Goal: Information Seeking & Learning: Learn about a topic

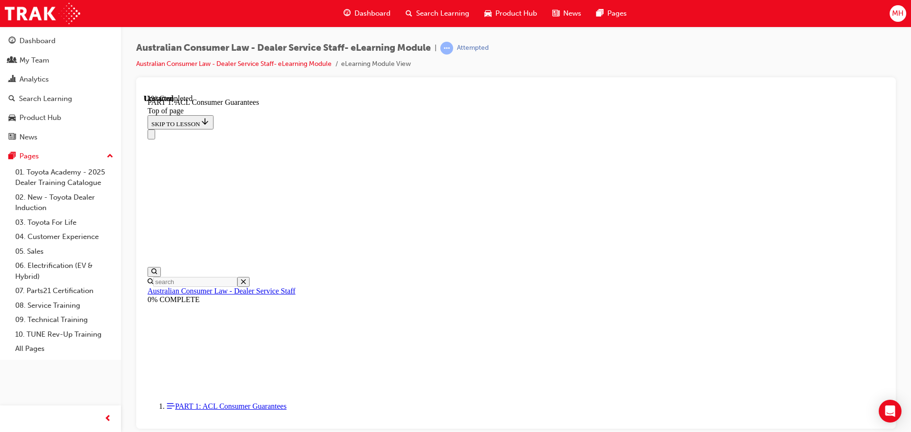
scroll to position [1515, 0]
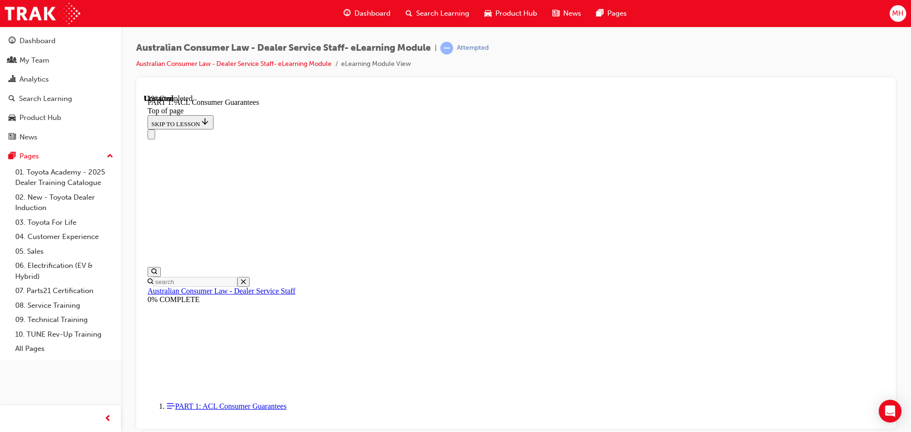
click button "CONTINUE"
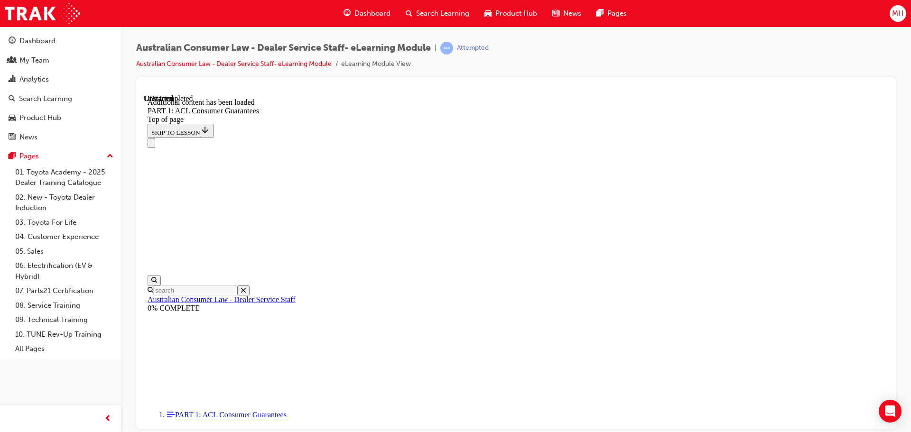
scroll to position [1813, 0]
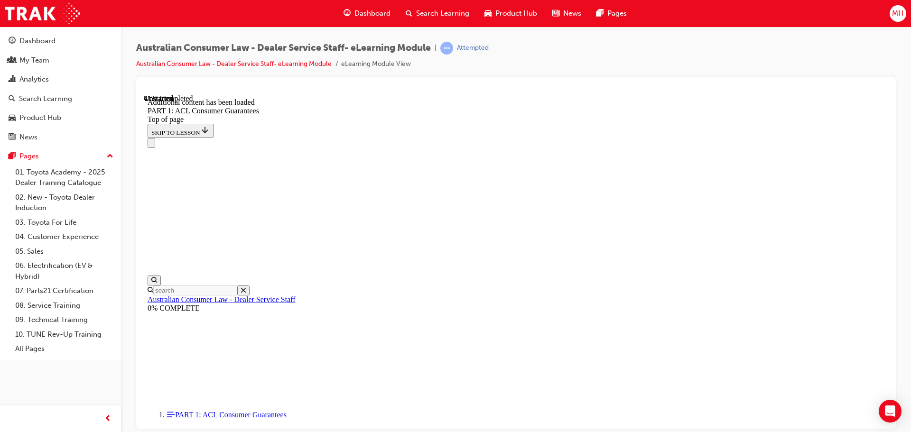
scroll to position [3642, 0]
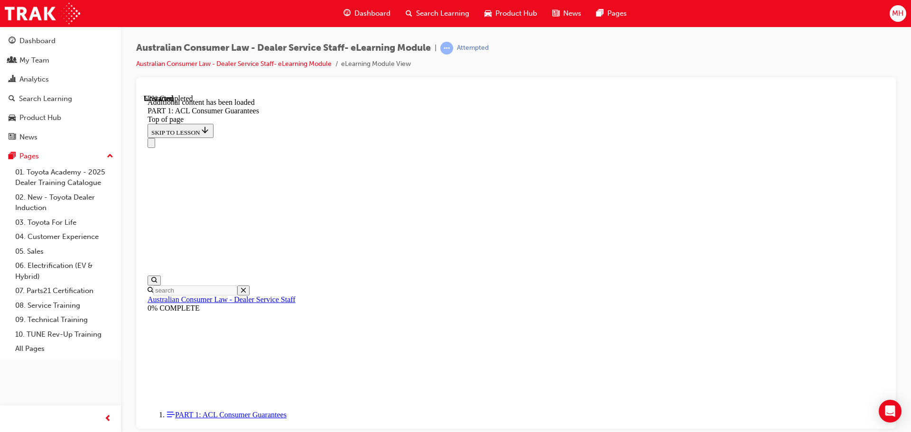
scroll to position [4262, 0]
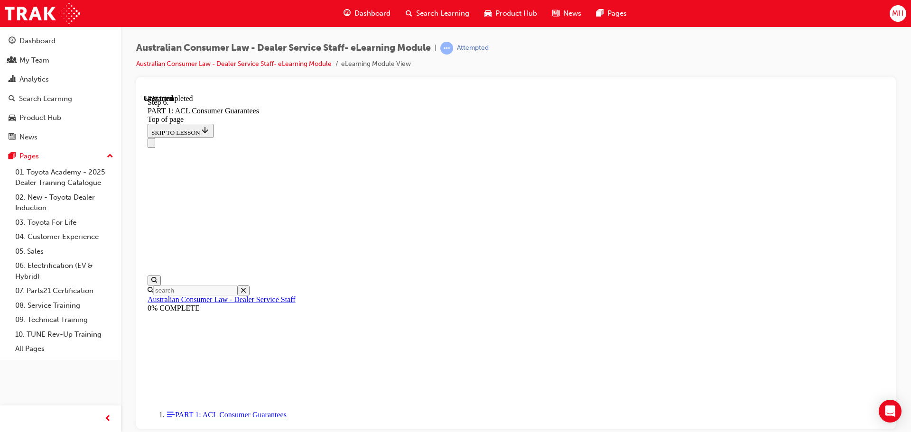
scroll to position [5416, 0]
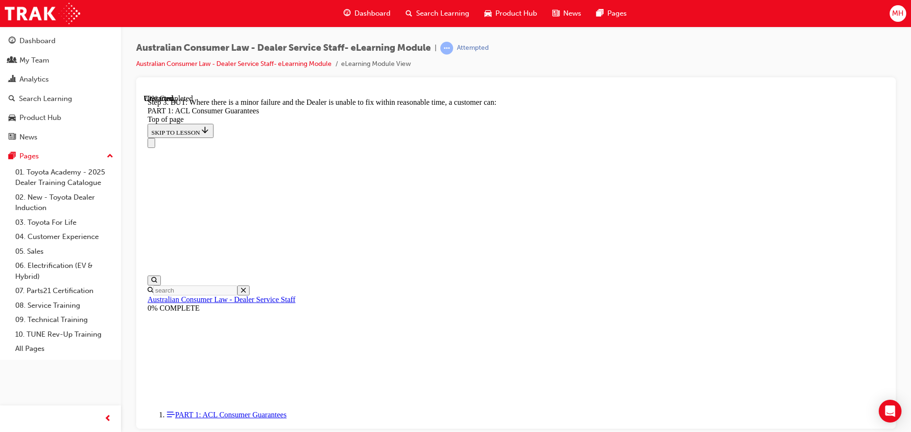
scroll to position [6460, 0]
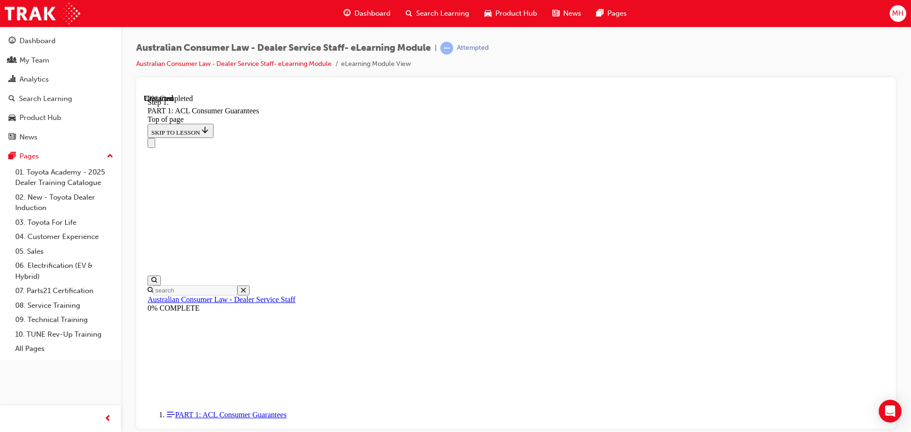
scroll to position [6434, 0]
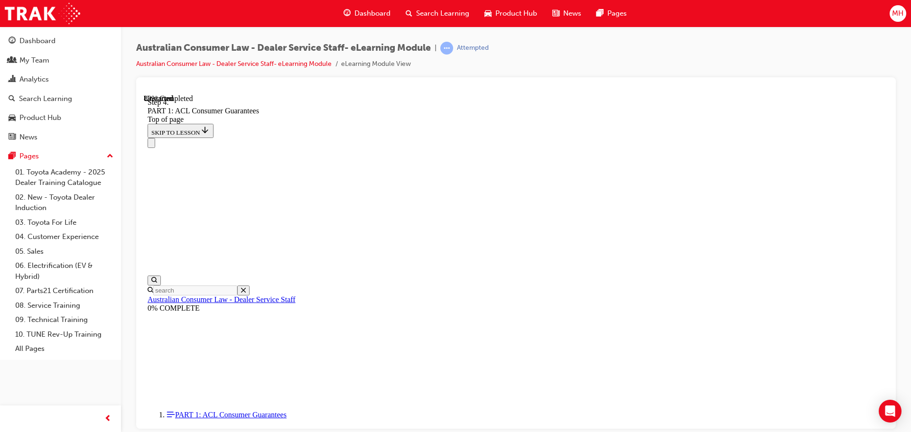
scroll to position [9271, 0]
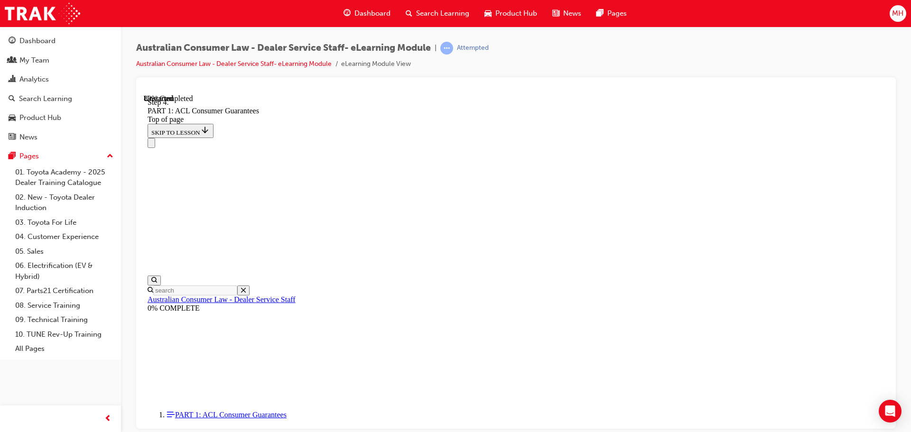
drag, startPoint x: 534, startPoint y: 149, endPoint x: 572, endPoint y: 377, distance: 231.9
drag, startPoint x: 467, startPoint y: 157, endPoint x: 498, endPoint y: 324, distance: 170.0
drag, startPoint x: 506, startPoint y: 208, endPoint x: 543, endPoint y: 376, distance: 171.5
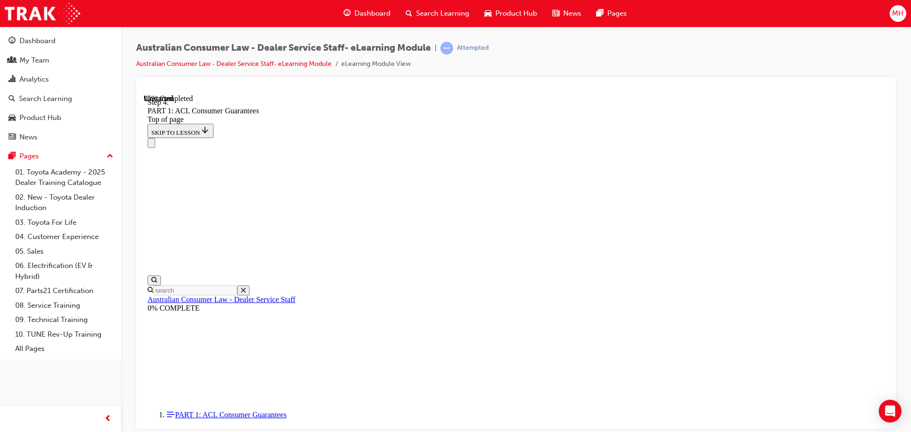
drag, startPoint x: 515, startPoint y: 203, endPoint x: 542, endPoint y: 313, distance: 113.4
drag, startPoint x: 506, startPoint y: 263, endPoint x: 536, endPoint y: 264, distance: 29.9
drag, startPoint x: 539, startPoint y: 219, endPoint x: 570, endPoint y: 222, distance: 30.9
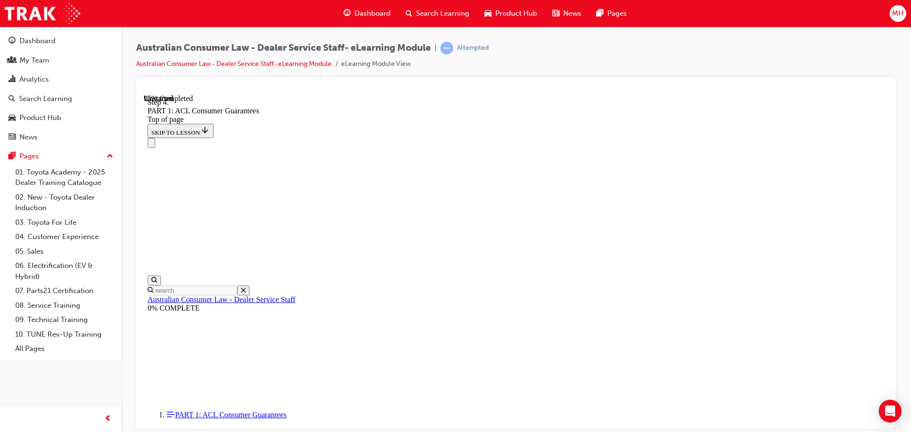
drag, startPoint x: 518, startPoint y: 153, endPoint x: 553, endPoint y: 148, distance: 35.5
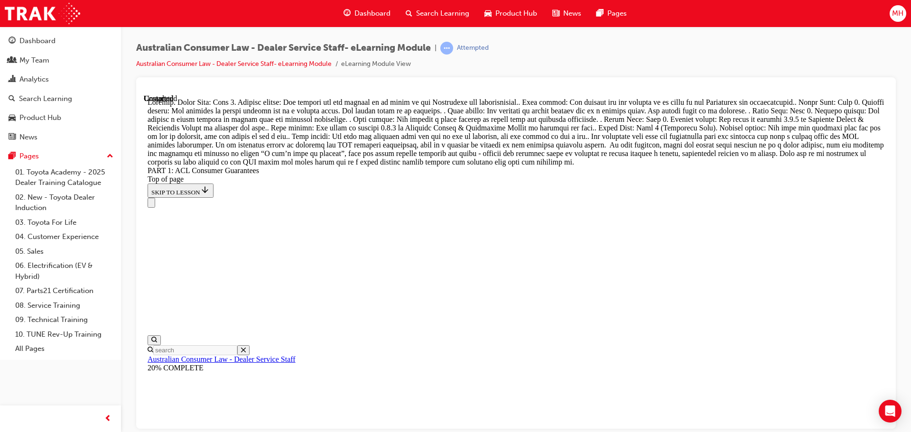
scroll to position [10924, 0]
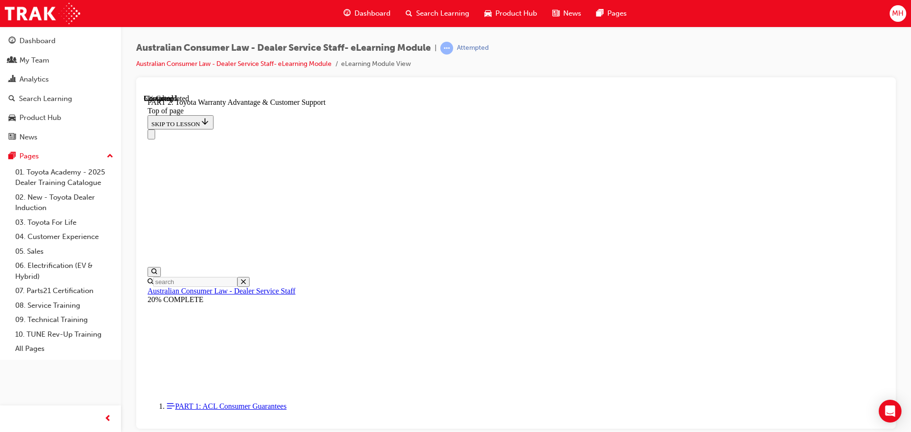
scroll to position [694, 0]
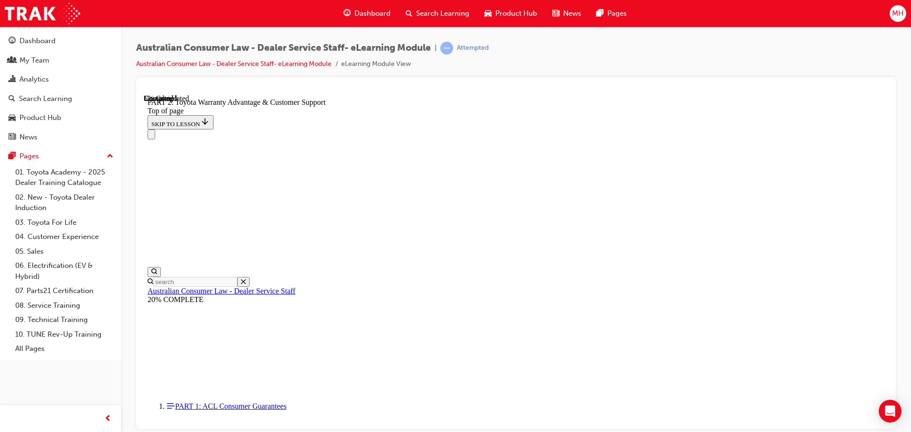
click button "CONTINUE"
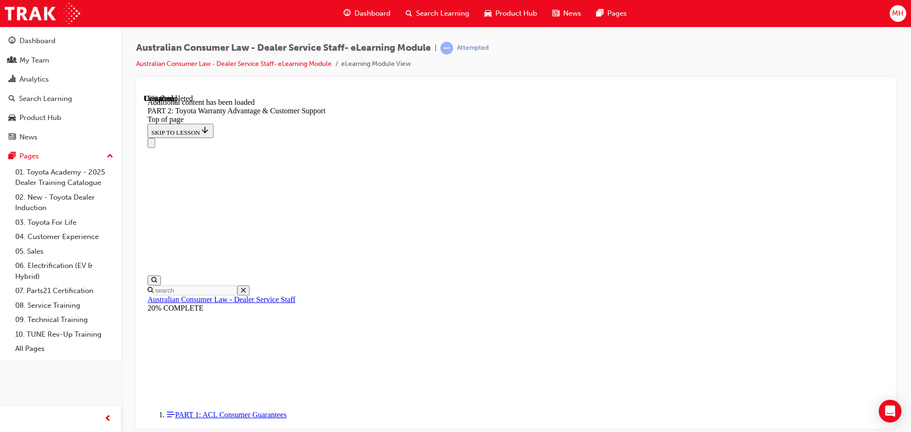
scroll to position [954, 0]
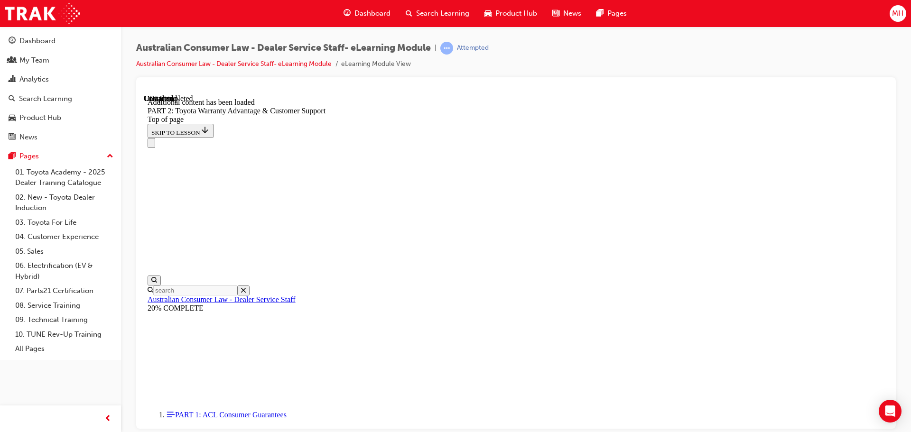
click button "CONTINUE"
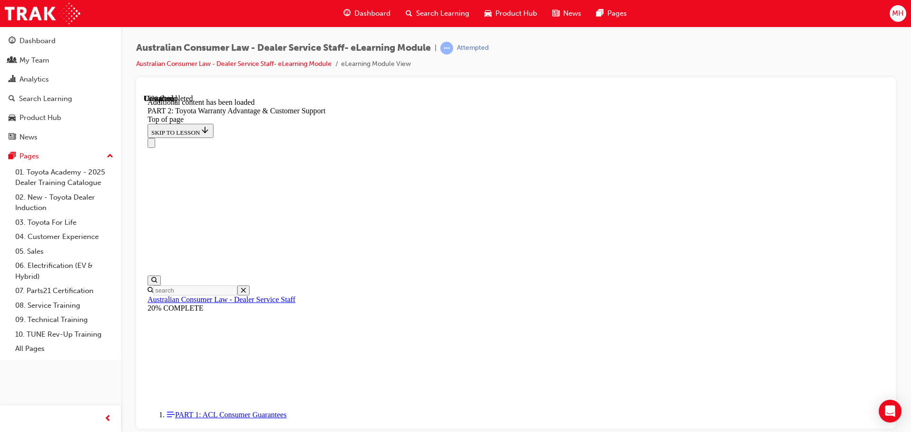
click button "CONTINUE"
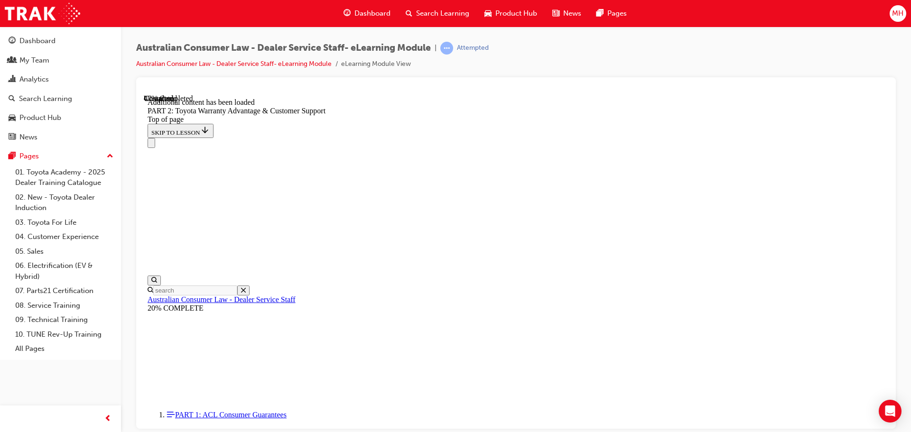
scroll to position [1767, 0]
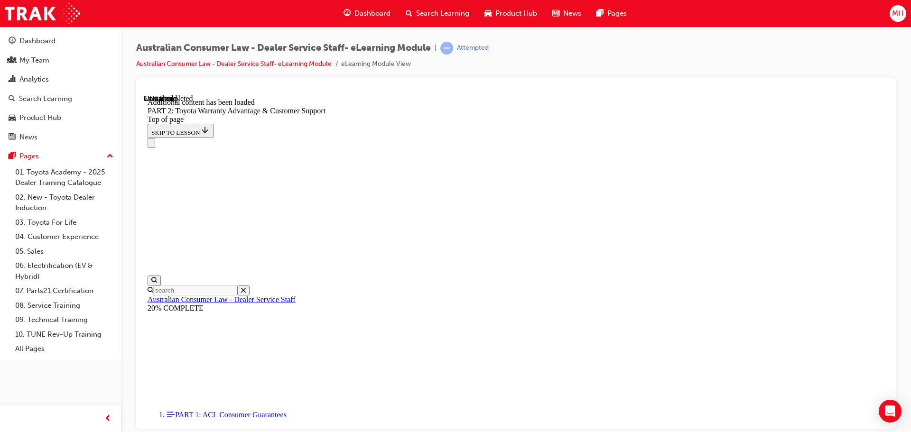
scroll to position [2107, 0]
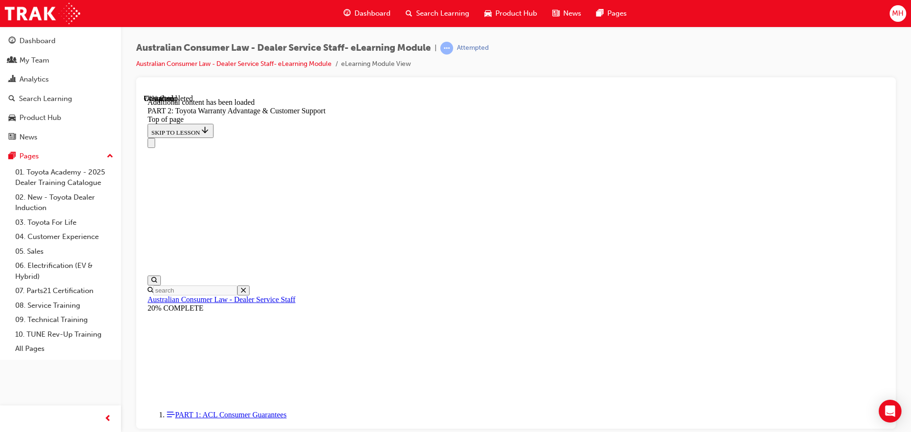
scroll to position [2600, 0]
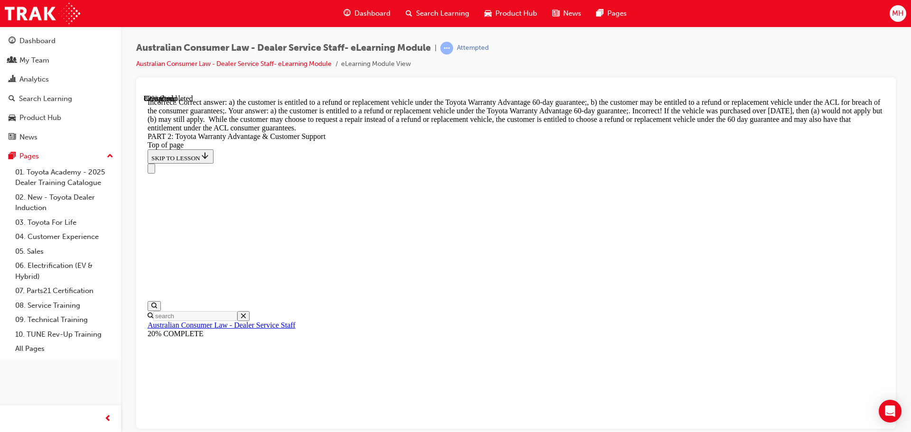
scroll to position [3685, 0]
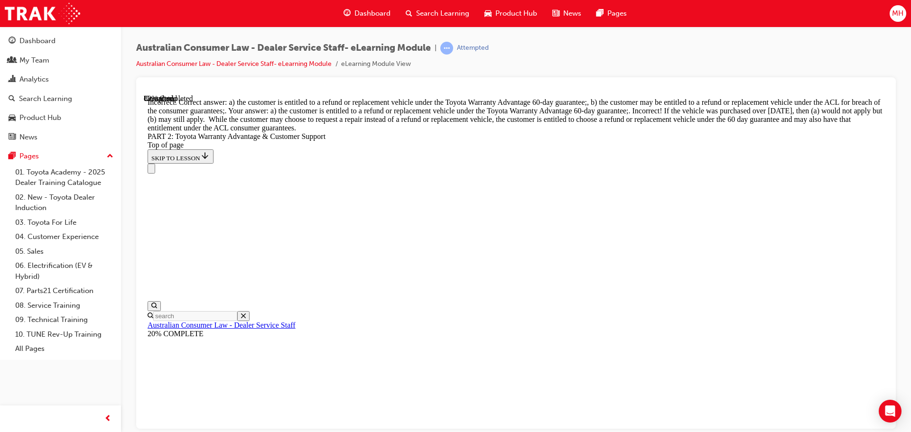
scroll to position [3569, 0]
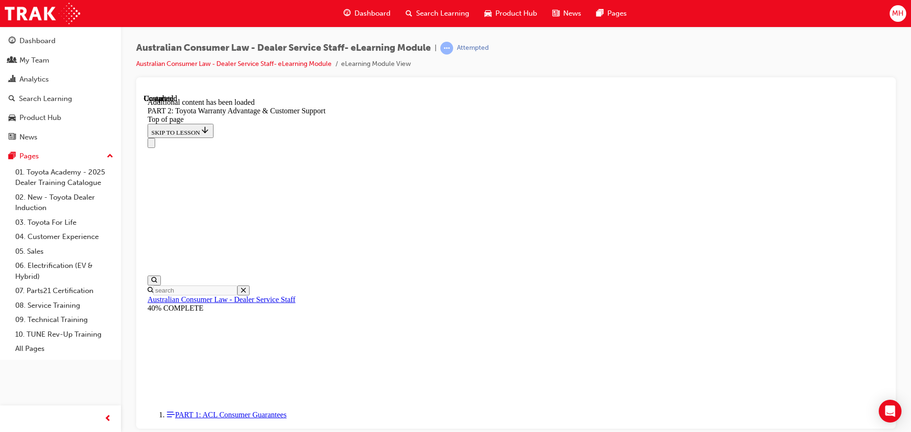
scroll to position [3957, 0]
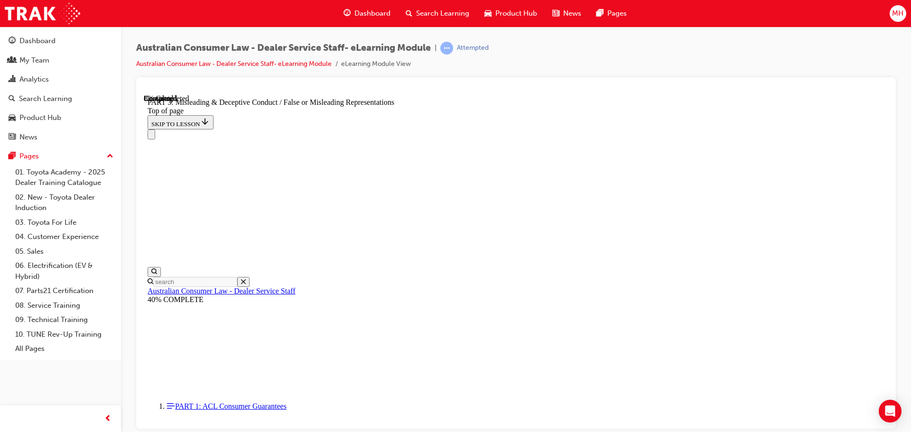
scroll to position [646, 0]
click button "CONTINUE"
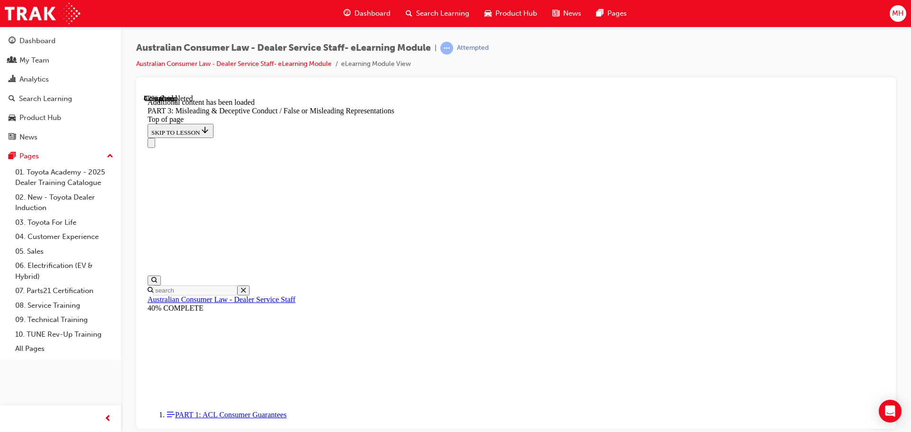
scroll to position [2069, 0]
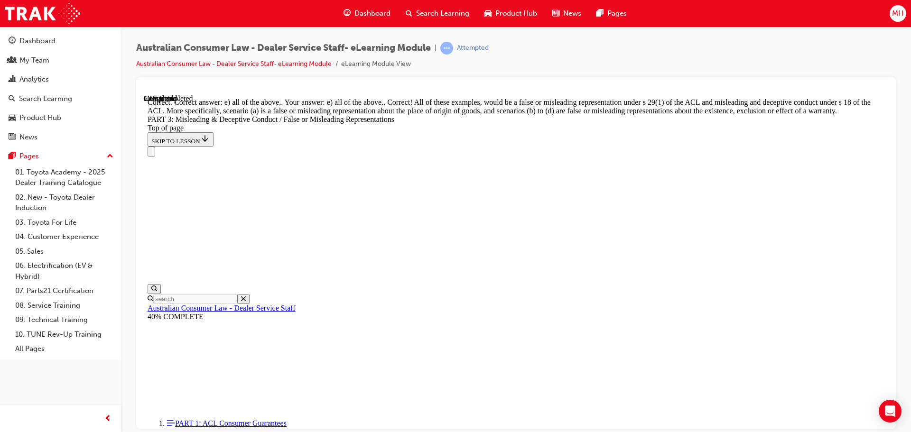
scroll to position [2496, 0]
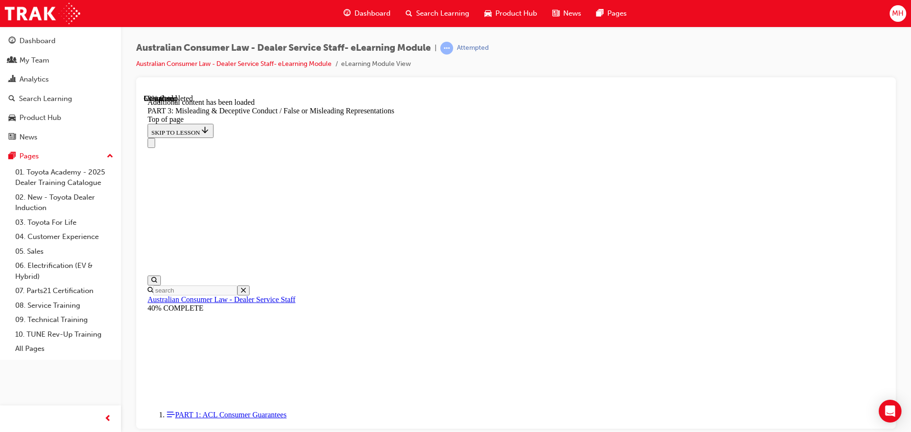
scroll to position [2751, 0]
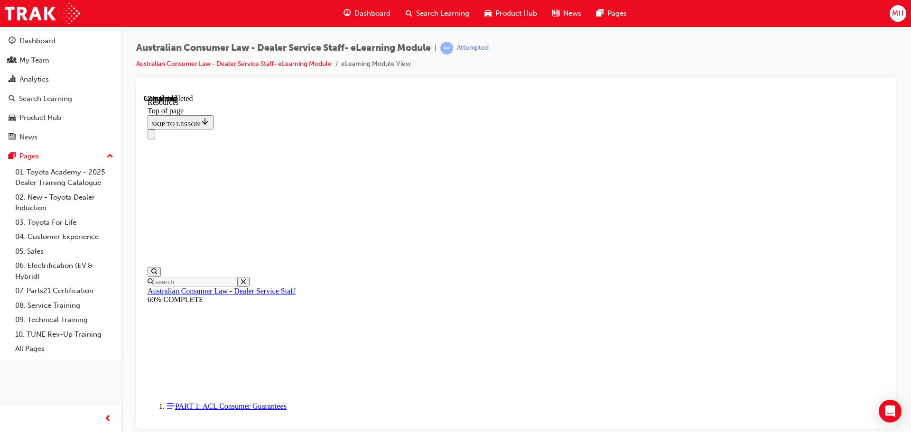
scroll to position [458, 0]
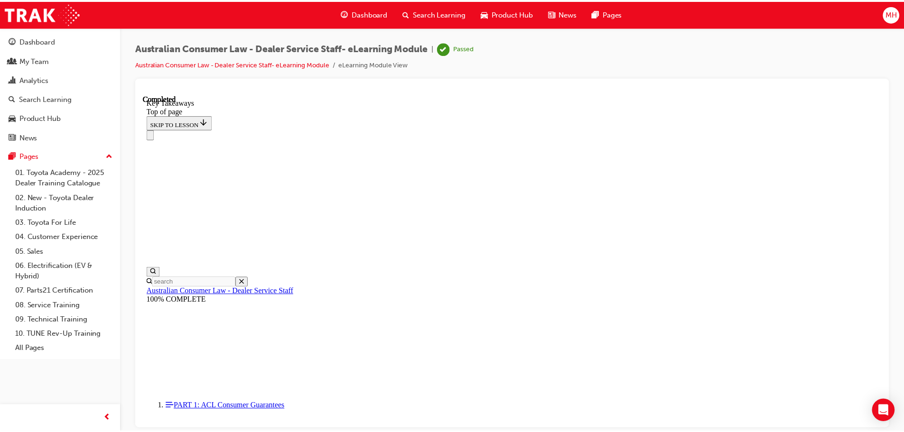
scroll to position [219, 0]
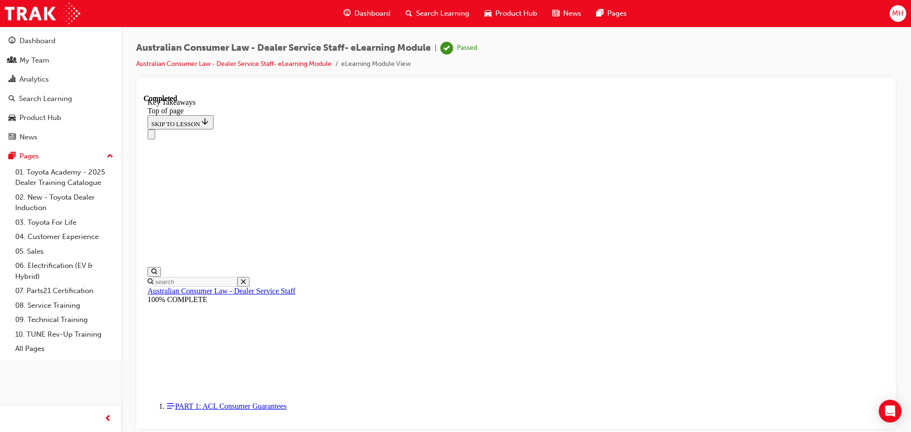
click at [366, 15] on span "Dashboard" at bounding box center [373, 13] width 36 height 11
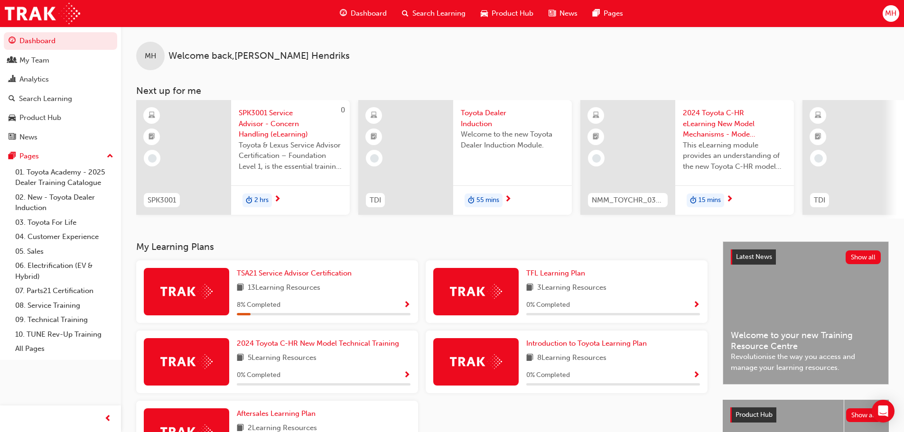
click at [252, 116] on span "SPK3001 Service Advisor - Concern Handling (eLearning)" at bounding box center [290, 124] width 103 height 32
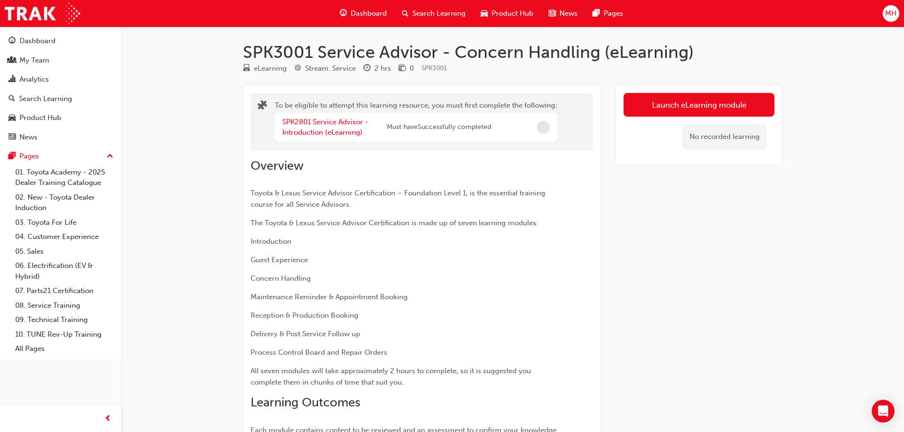
click at [379, 17] on span "Dashboard" at bounding box center [369, 13] width 36 height 11
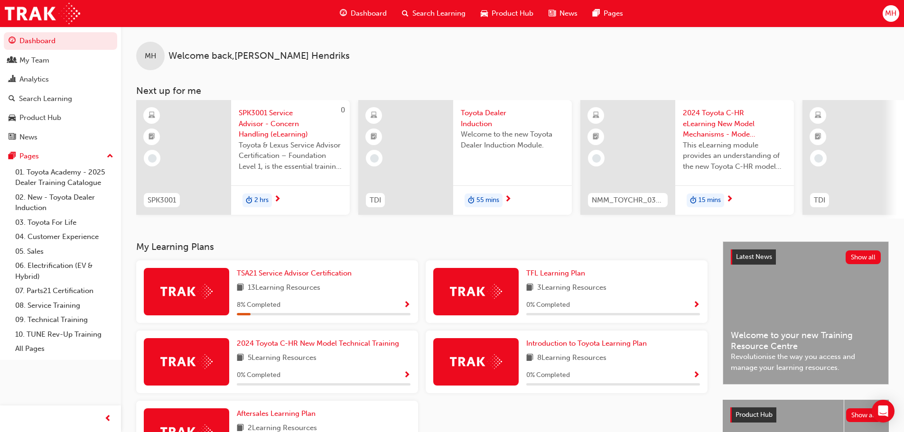
click at [622, 154] on div at bounding box center [627, 157] width 95 height 115
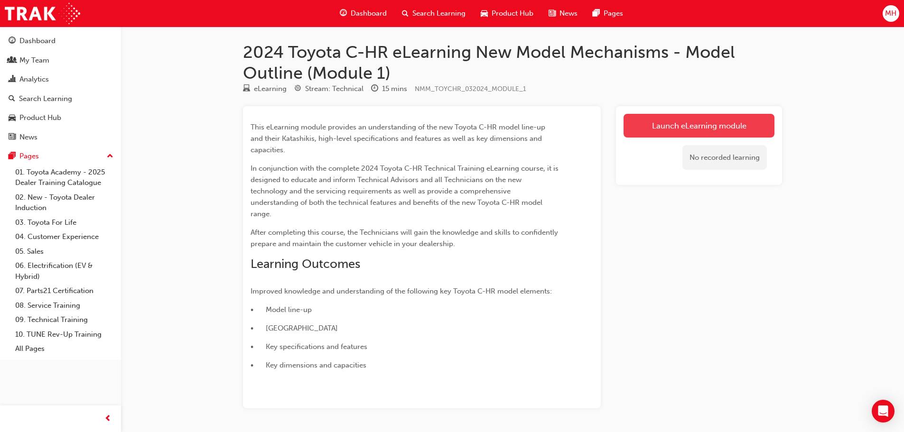
click at [662, 130] on link "Launch eLearning module" at bounding box center [699, 126] width 151 height 24
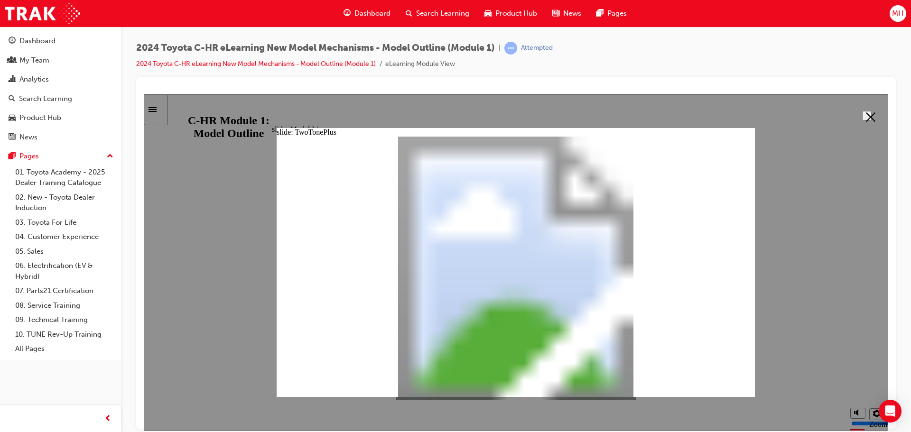
click at [871, 115] on icon "Close" at bounding box center [870, 116] width 9 height 9
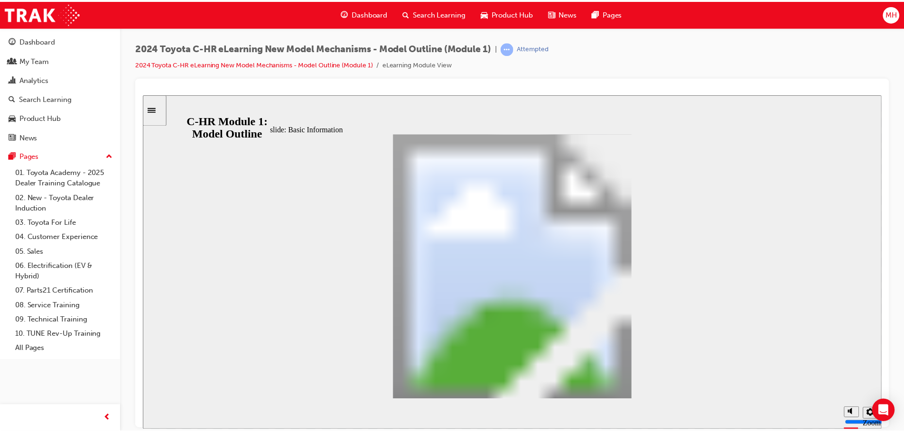
scroll to position [270, 0]
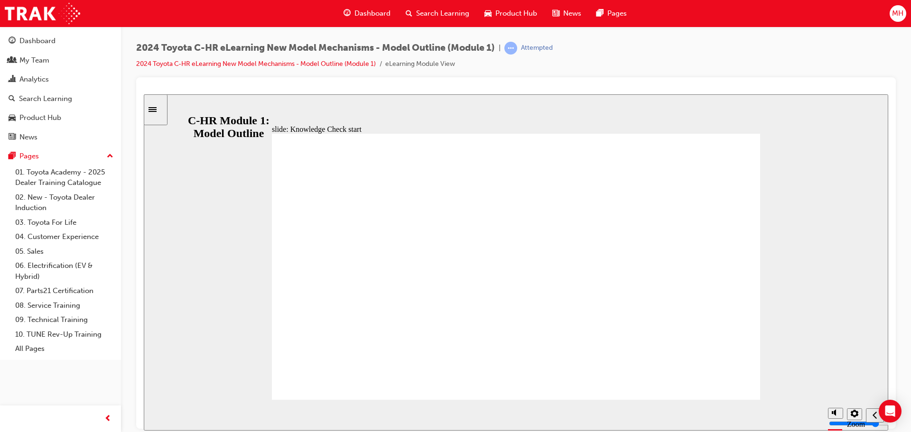
radio input "true"
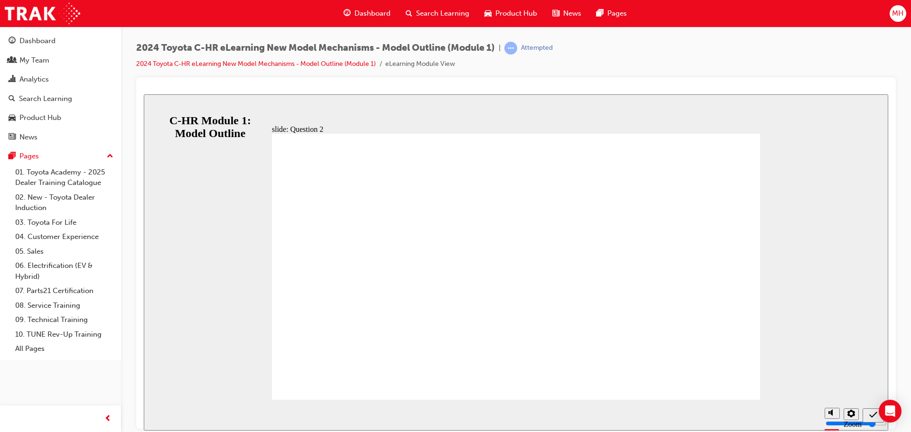
radio input "true"
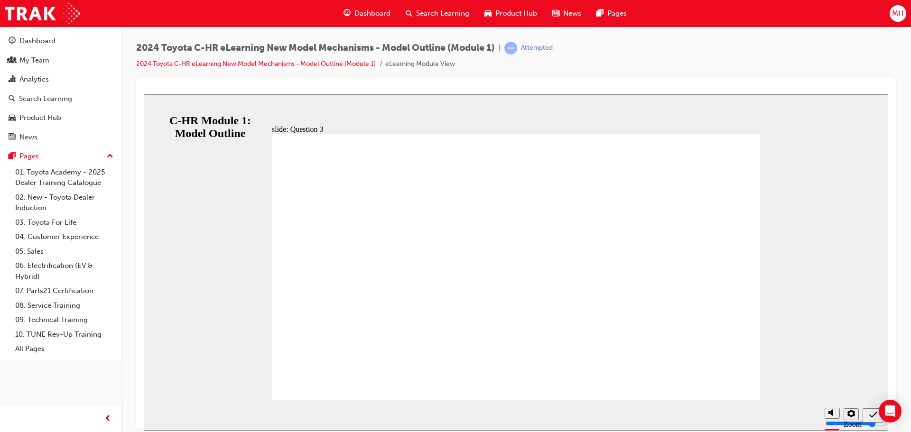
radio input "true"
click at [358, 9] on span "Dashboard" at bounding box center [373, 13] width 36 height 11
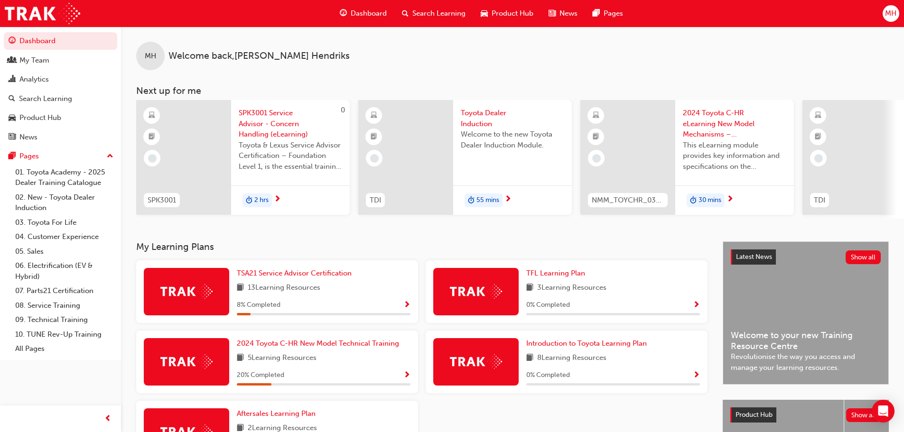
scroll to position [0, 563]
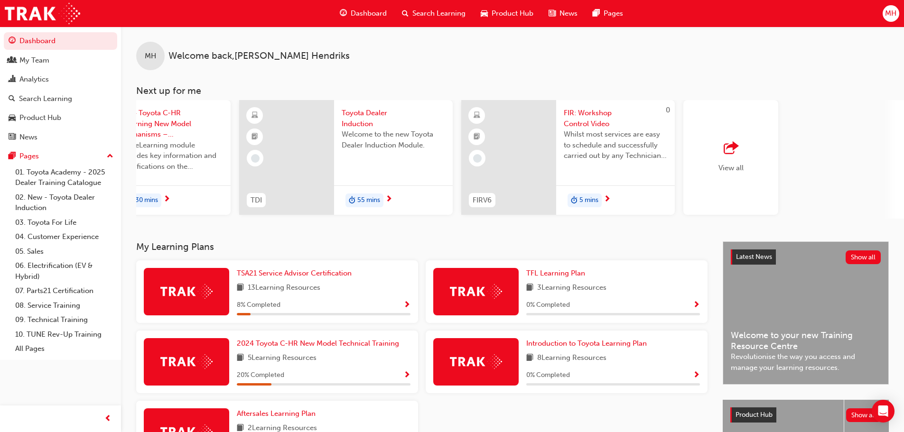
click at [583, 116] on span "FIR: Workshop Control Video" at bounding box center [615, 118] width 103 height 21
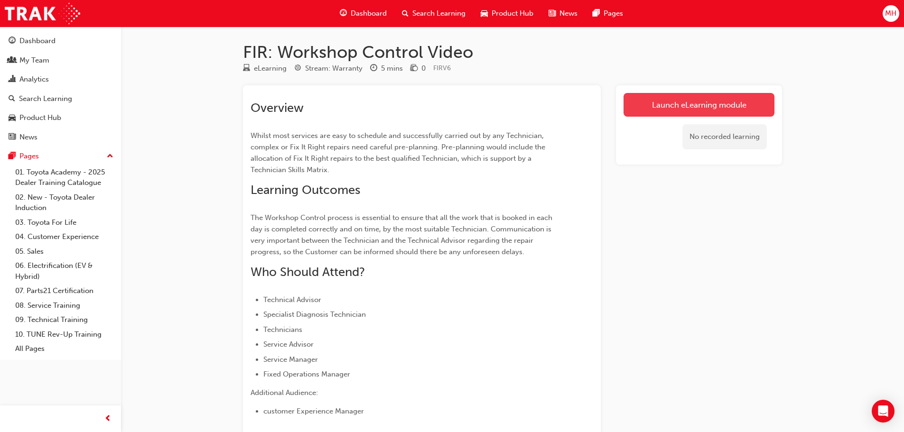
click at [719, 106] on link "Launch eLearning module" at bounding box center [699, 105] width 151 height 24
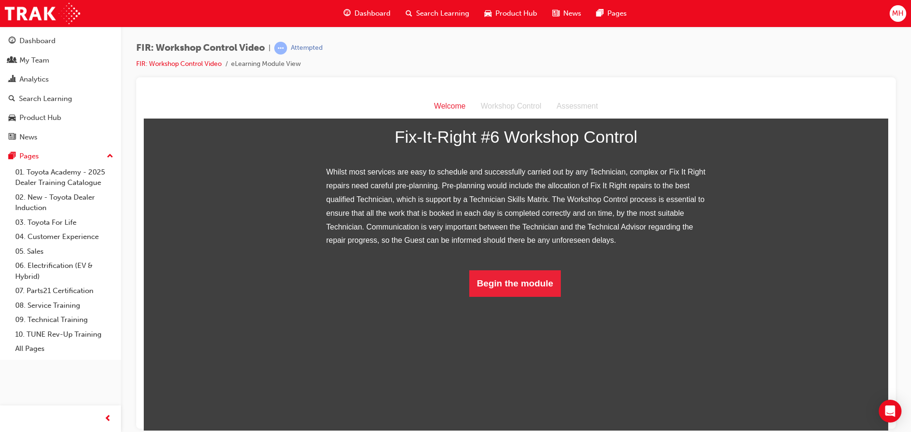
scroll to position [90, 0]
click at [519, 297] on button "Begin the module" at bounding box center [515, 283] width 92 height 27
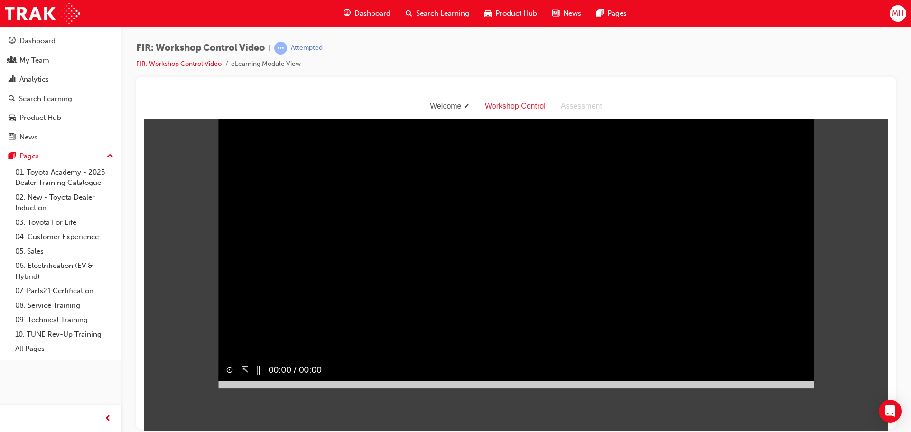
scroll to position [23, 0]
click at [524, 289] on video "Sorry, your browser does not support embedded videos. Download Instead" at bounding box center [516, 240] width 596 height 298
click at [513, 299] on video "Sorry, your browser does not support embedded videos. Download Instead" at bounding box center [516, 240] width 596 height 298
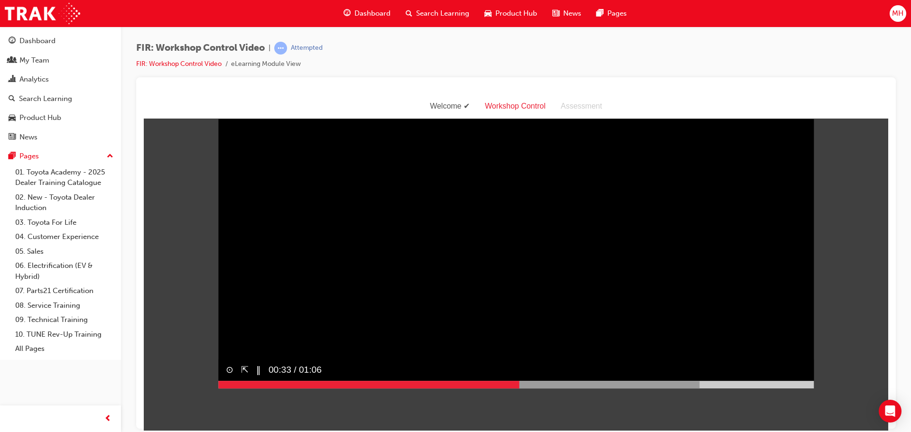
click at [618, 293] on video "Sorry, your browser does not support embedded videos. Download Instead" at bounding box center [516, 240] width 596 height 298
click at [616, 281] on video "Sorry, your browser does not support embedded videos. Download Instead" at bounding box center [516, 240] width 596 height 298
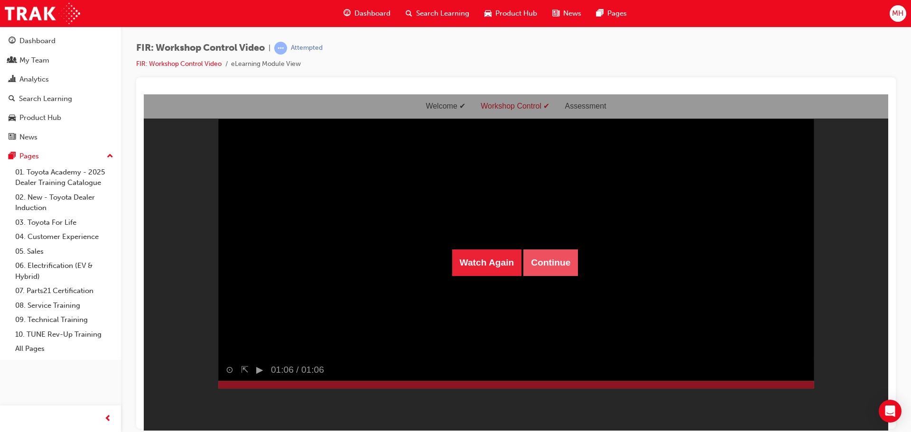
click at [543, 259] on button "Continue" at bounding box center [550, 262] width 55 height 27
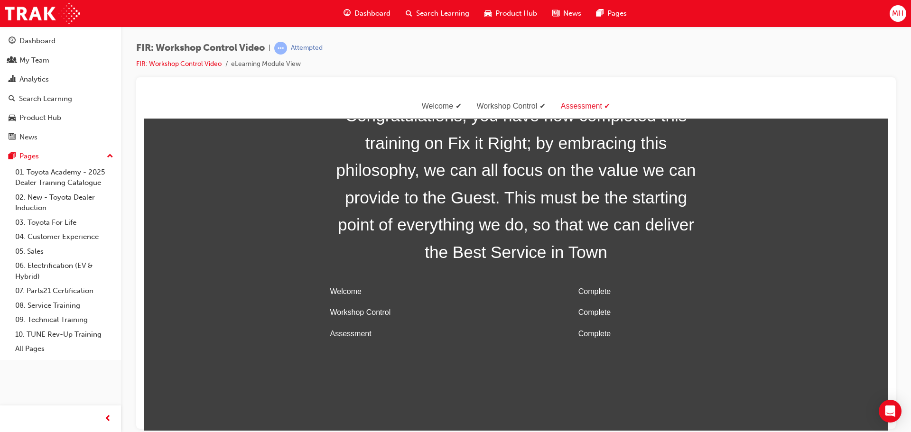
scroll to position [30, 0]
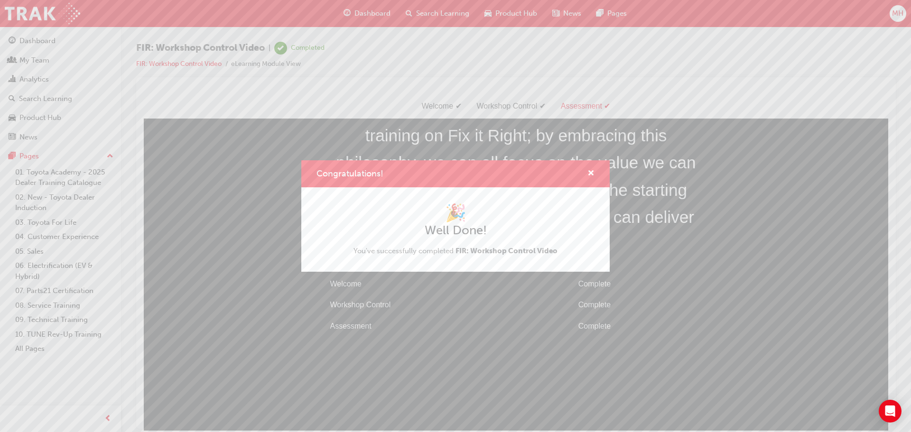
click at [639, 264] on div "Congratulations! 🎉 Well Done! You've successfully completed FIR: Workshop Contr…" at bounding box center [455, 216] width 911 height 432
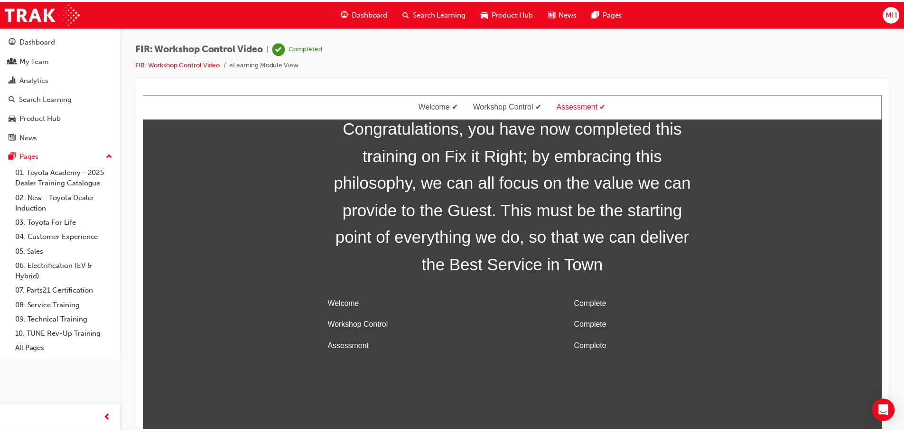
scroll to position [0, 0]
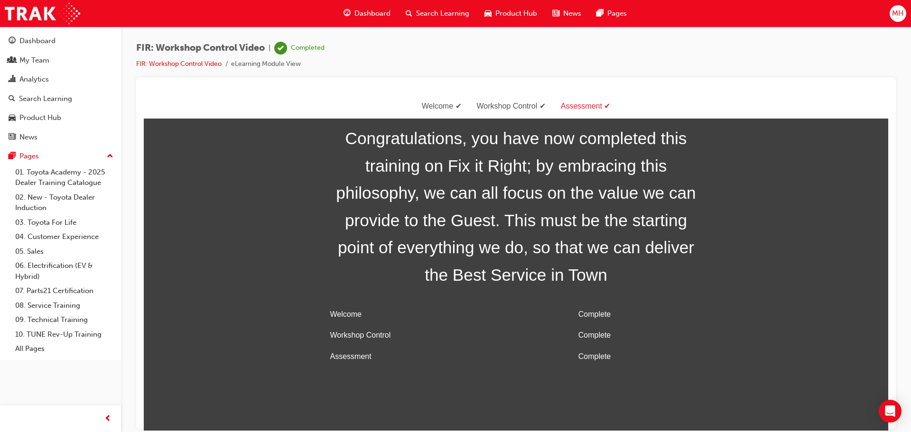
click at [367, 12] on span "Dashboard" at bounding box center [373, 13] width 36 height 11
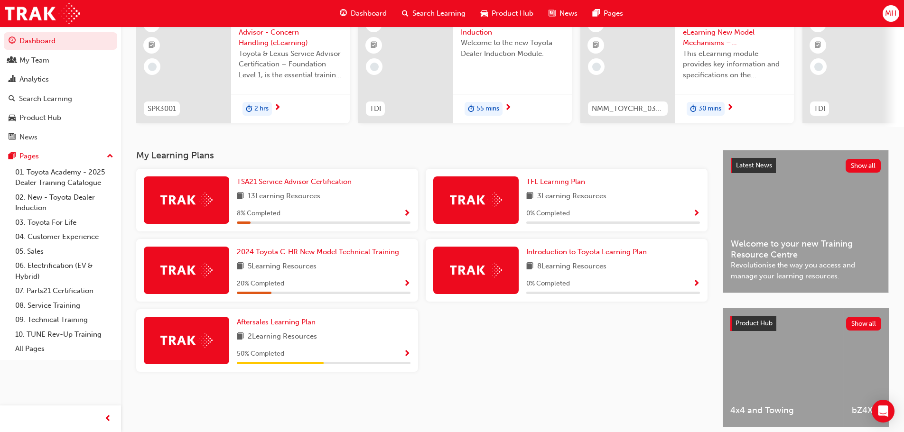
scroll to position [95, 0]
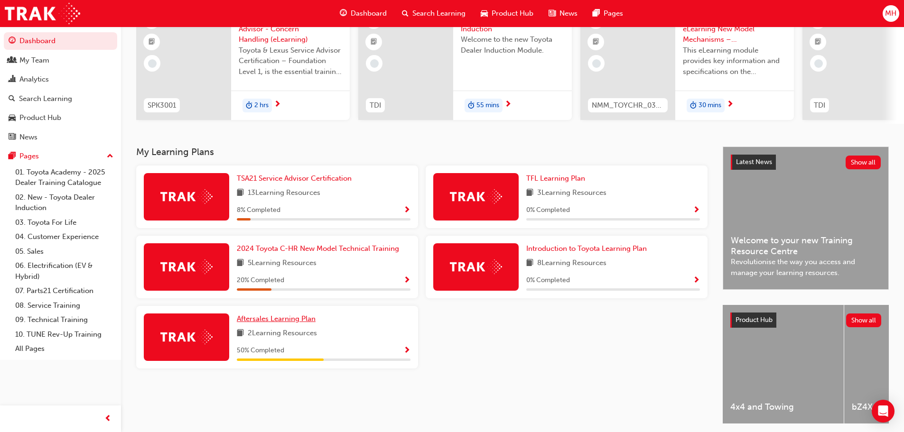
click at [284, 322] on span "Aftersales Learning Plan" at bounding box center [276, 319] width 79 height 9
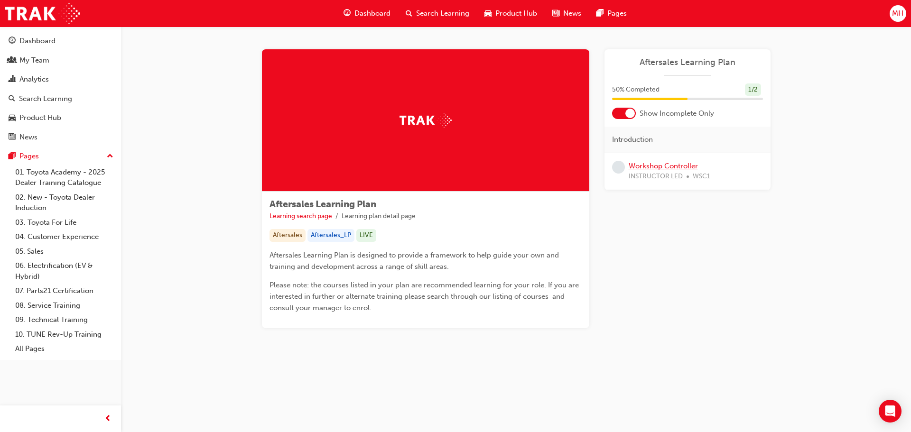
click at [651, 168] on link "Workshop Controller" at bounding box center [663, 166] width 69 height 9
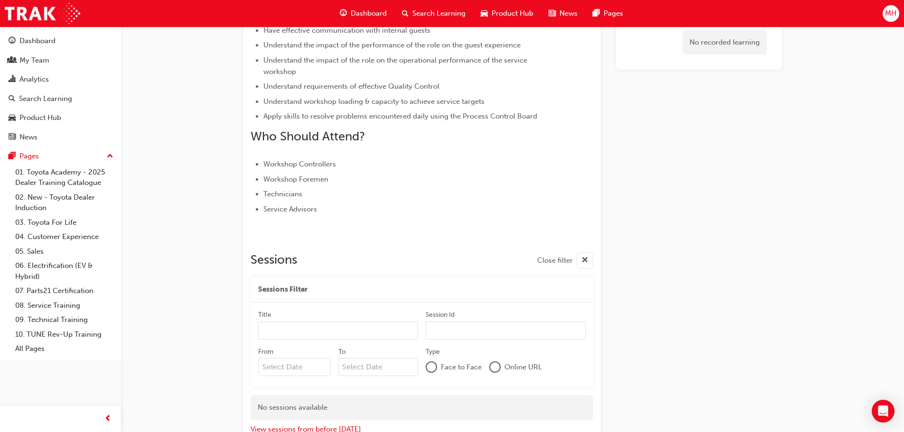
scroll to position [491, 0]
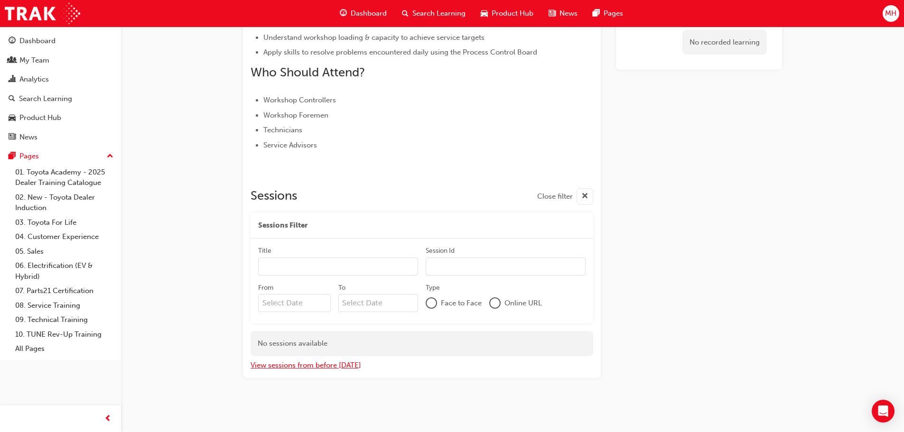
click at [340, 365] on button "View sessions from before [DATE]" at bounding box center [306, 365] width 111 height 11
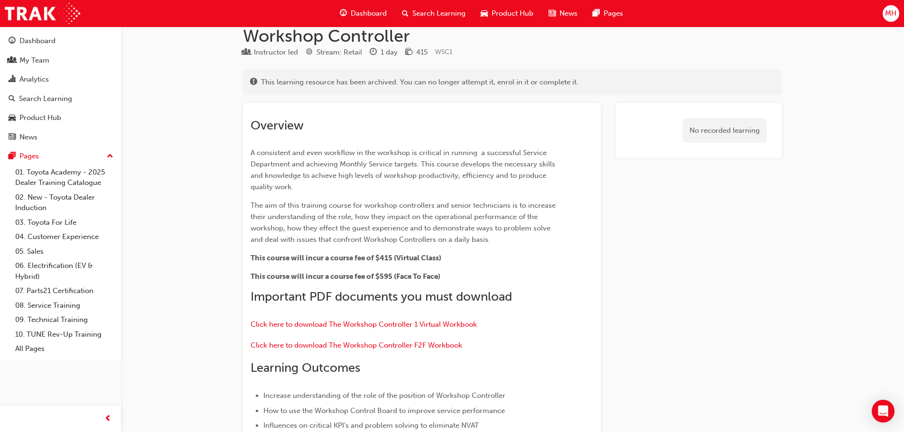
scroll to position [0, 0]
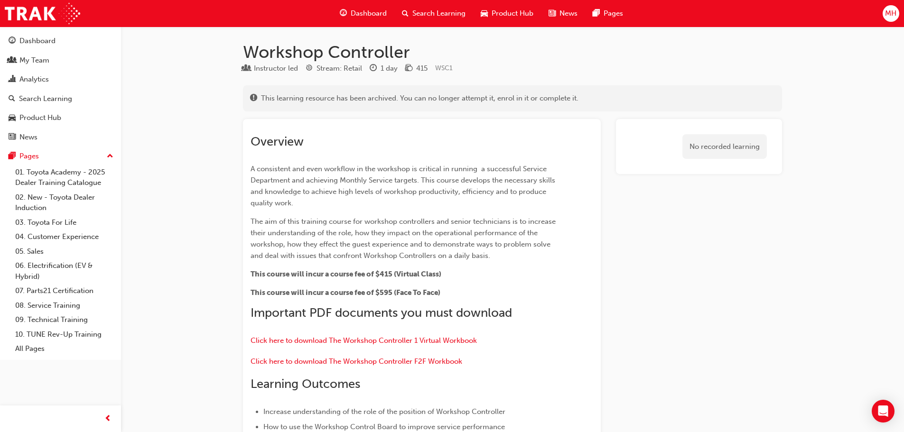
click at [370, 9] on span "Dashboard" at bounding box center [369, 13] width 36 height 11
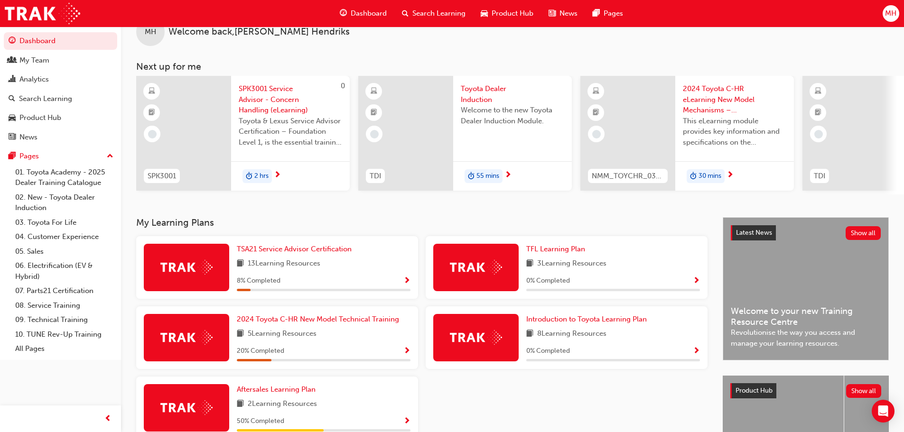
scroll to position [47, 0]
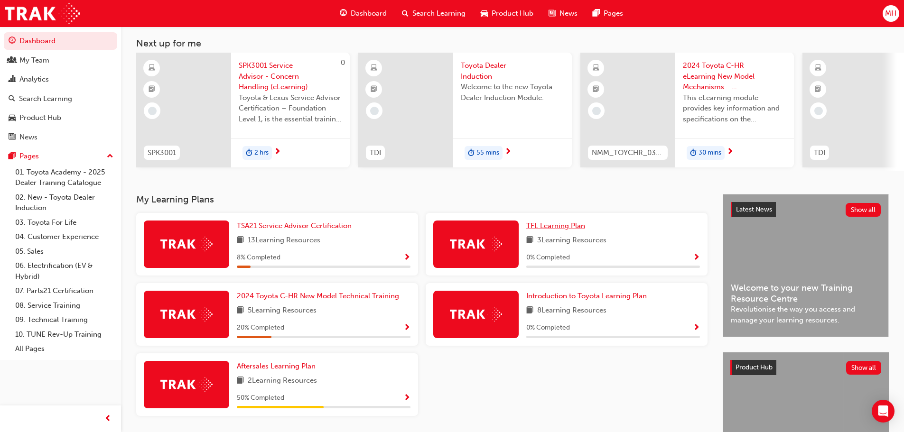
click at [560, 230] on span "TFL Learning Plan" at bounding box center [555, 226] width 59 height 9
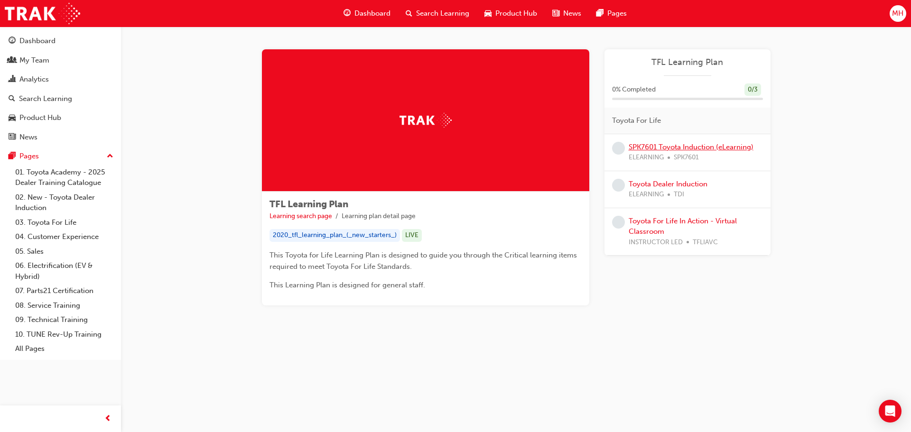
click at [666, 148] on link "SPK7601 Toyota Induction (eLearning)" at bounding box center [691, 147] width 125 height 9
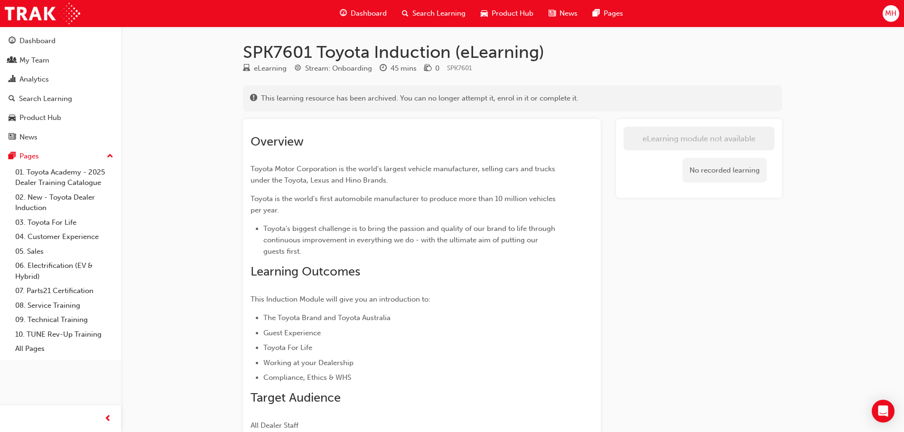
click at [352, 12] on span "Dashboard" at bounding box center [369, 13] width 36 height 11
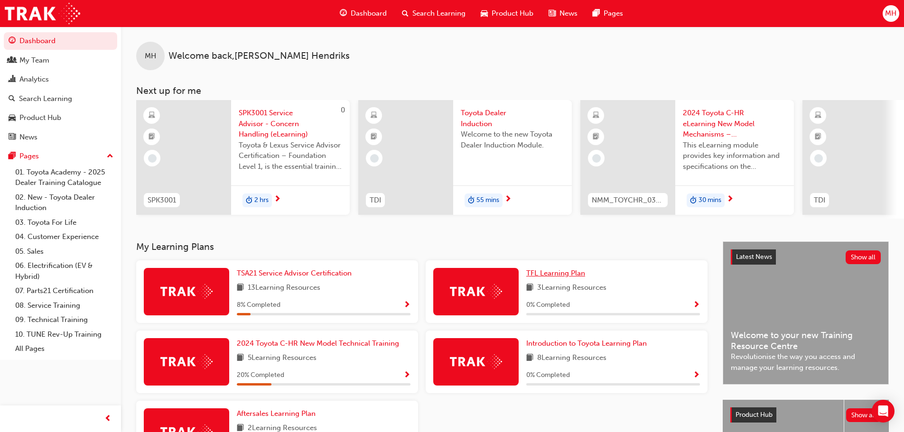
click at [576, 274] on span "TFL Learning Plan" at bounding box center [555, 273] width 59 height 9
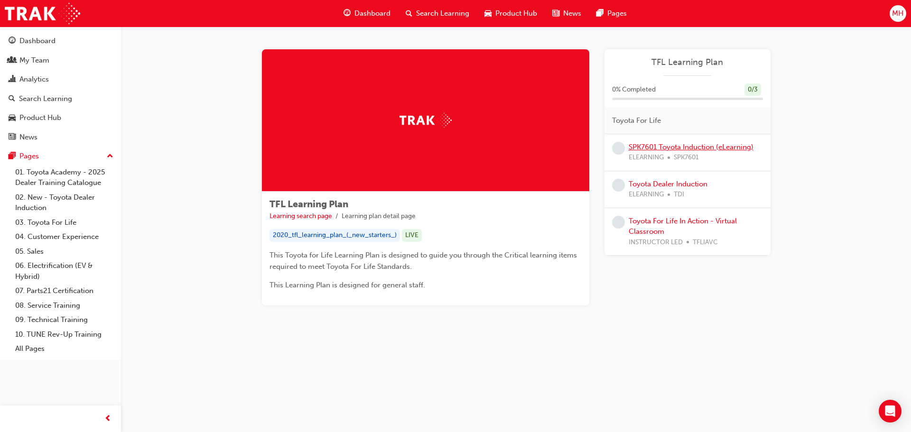
click at [660, 149] on link "SPK7601 Toyota Induction (eLearning)" at bounding box center [691, 147] width 125 height 9
click at [362, 9] on span "Dashboard" at bounding box center [373, 13] width 36 height 11
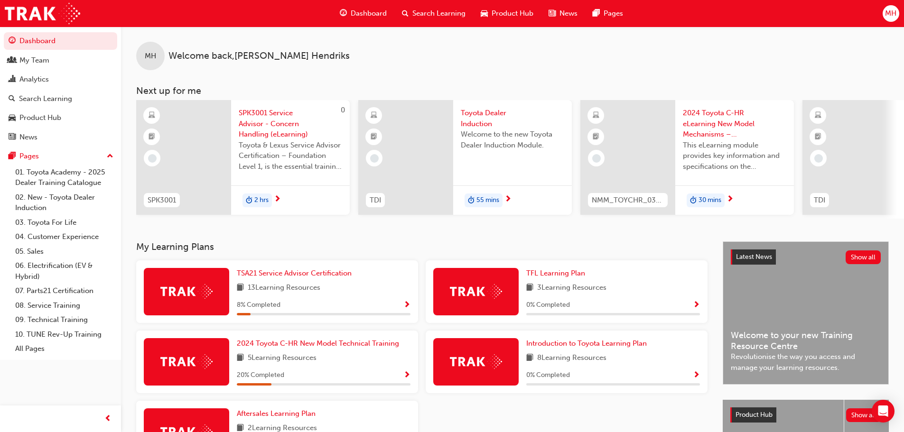
click at [268, 114] on span "SPK3001 Service Advisor - Concern Handling (eLearning)" at bounding box center [290, 124] width 103 height 32
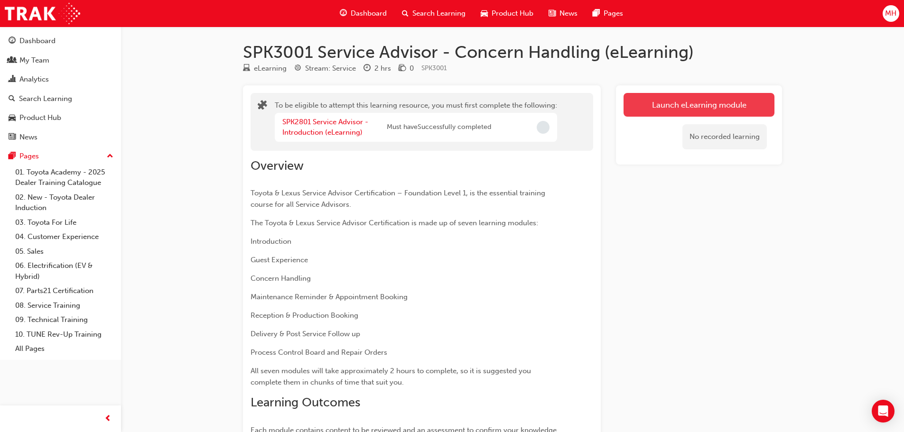
click at [684, 99] on button "Launch eLearning module" at bounding box center [699, 105] width 151 height 24
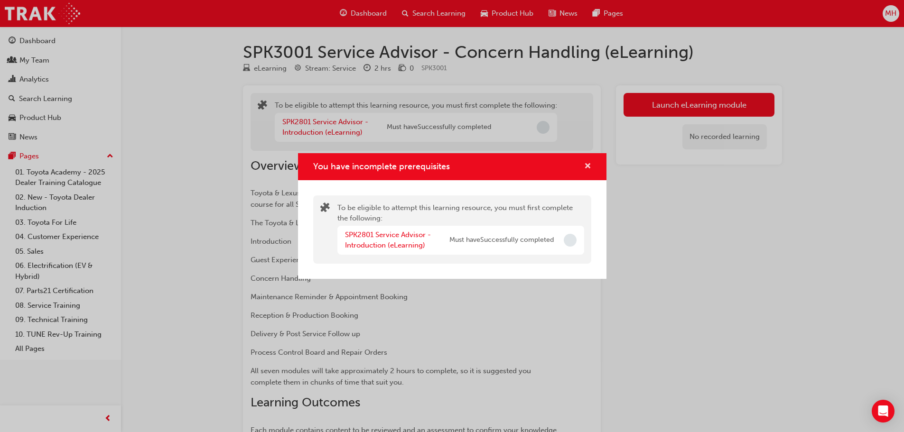
click at [589, 165] on span "cross-icon" at bounding box center [587, 167] width 7 height 9
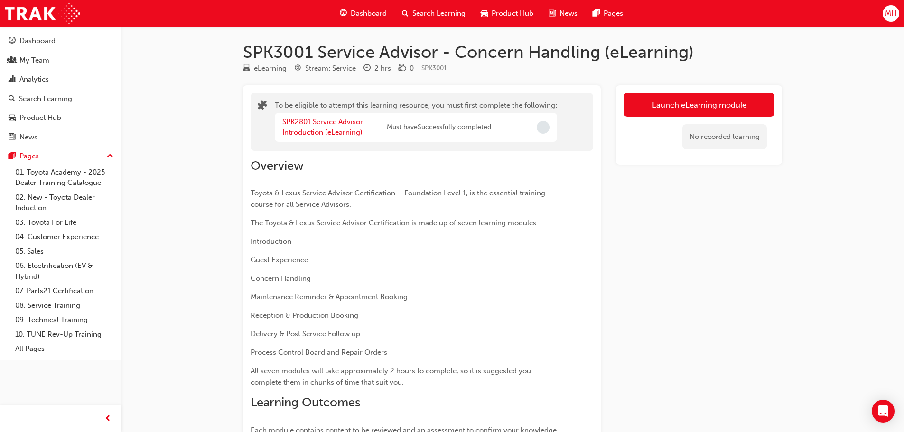
click at [370, 12] on span "Dashboard" at bounding box center [369, 13] width 36 height 11
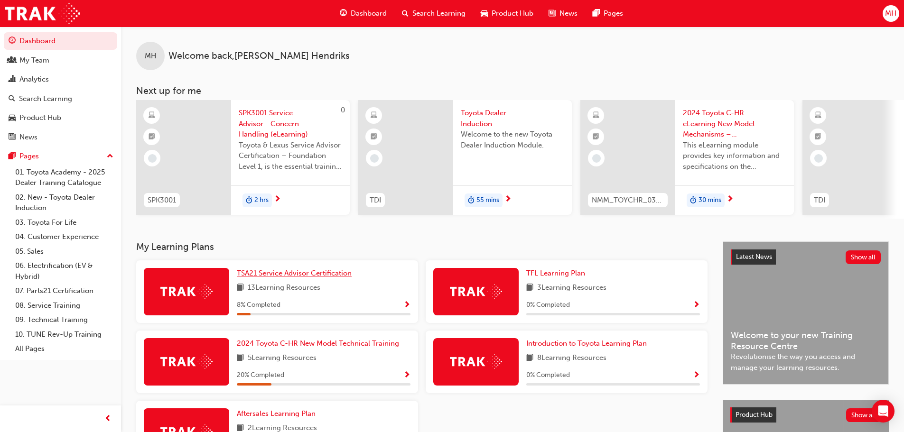
click at [284, 276] on span "TSA21 Service Advisor Certification" at bounding box center [294, 273] width 115 height 9
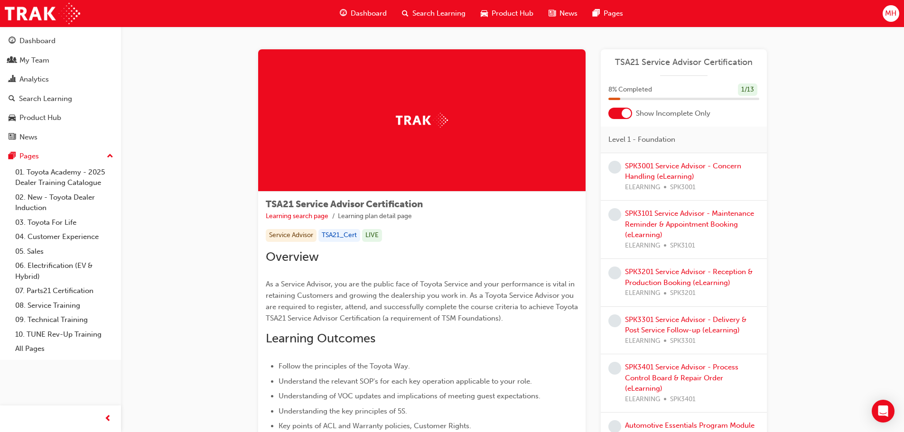
click at [643, 171] on div "SPK3001 Service Advisor - Concern Handling (eLearning) ELEARNING SPK3001" at bounding box center [692, 177] width 134 height 32
click at [648, 166] on link "SPK3001 Service Advisor - Concern Handling (eLearning)" at bounding box center [683, 171] width 116 height 19
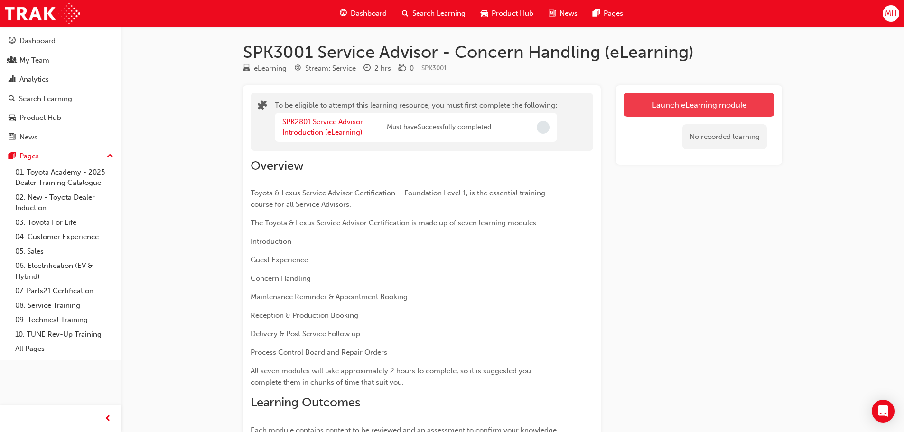
click at [659, 109] on button "Launch eLearning module" at bounding box center [699, 105] width 151 height 24
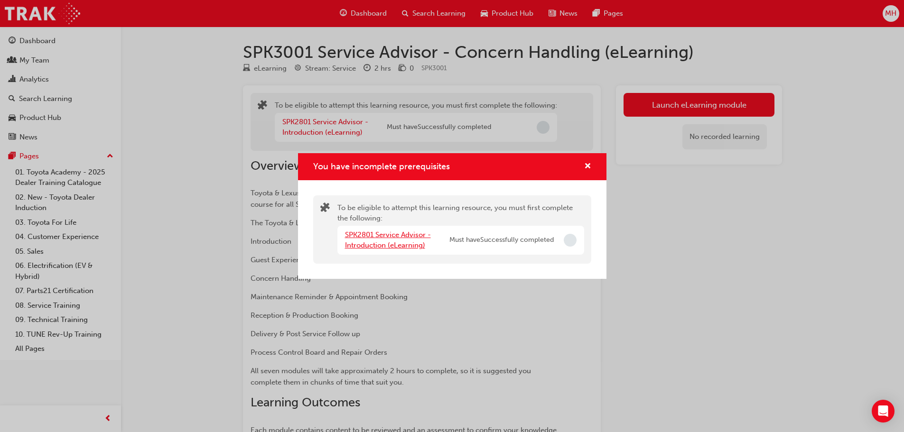
click at [402, 235] on link "SPK2801 Service Advisor - Introduction (eLearning)" at bounding box center [388, 240] width 86 height 19
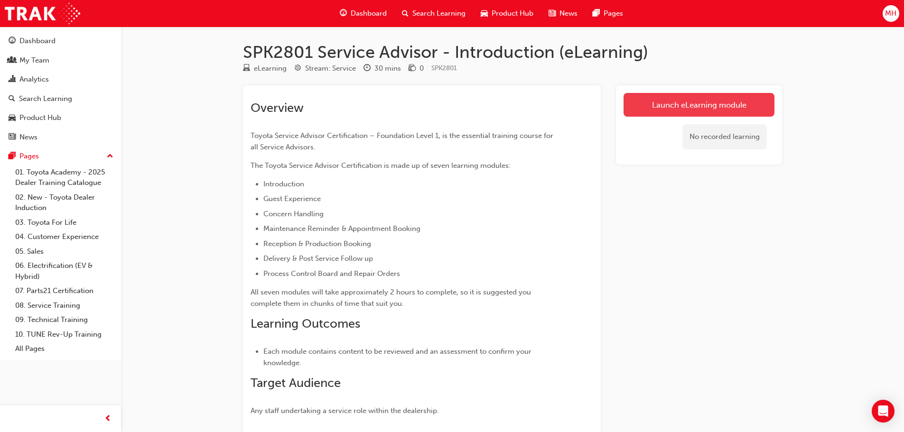
click at [687, 104] on link "Launch eLearning module" at bounding box center [699, 105] width 151 height 24
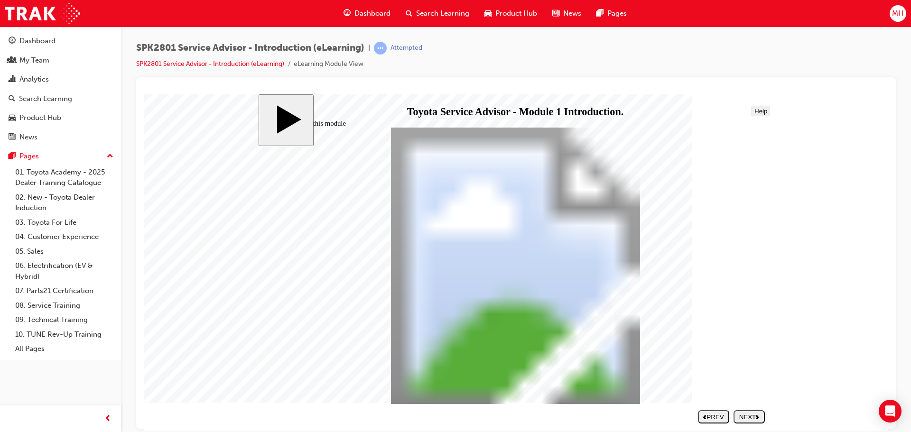
click at [752, 418] on div "NEXT" at bounding box center [750, 416] width 24 height 7
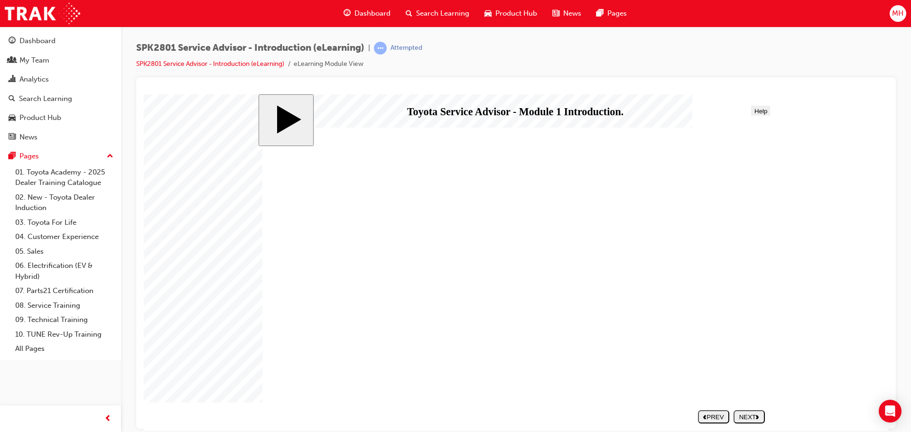
click at [749, 418] on div "NEXT" at bounding box center [750, 416] width 24 height 7
drag, startPoint x: 629, startPoint y: 106, endPoint x: 545, endPoint y: 107, distance: 84.0
click at [545, 107] on div "slide: Welcome Welcome Round Same Side Corner 1 Line 2 Line 2 Rectangle 1 INTRO…" at bounding box center [516, 262] width 515 height 337
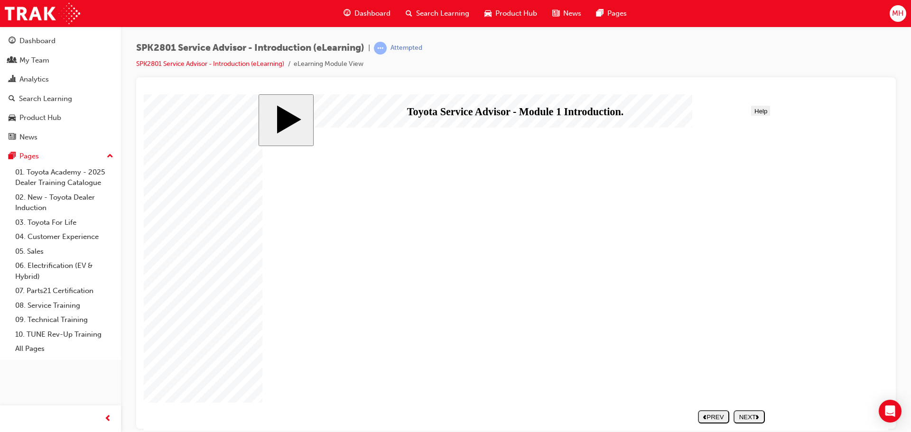
click at [361, 10] on span "Dashboard" at bounding box center [373, 13] width 36 height 11
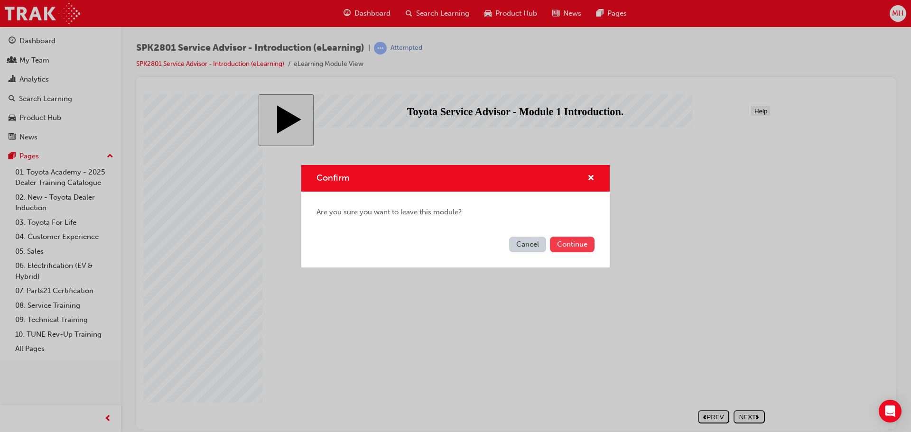
click at [569, 248] on button "Continue" at bounding box center [572, 245] width 45 height 16
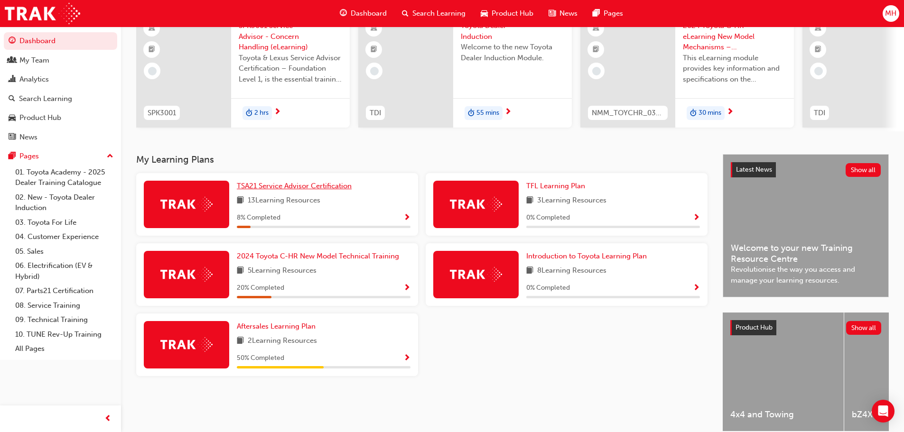
scroll to position [40, 0]
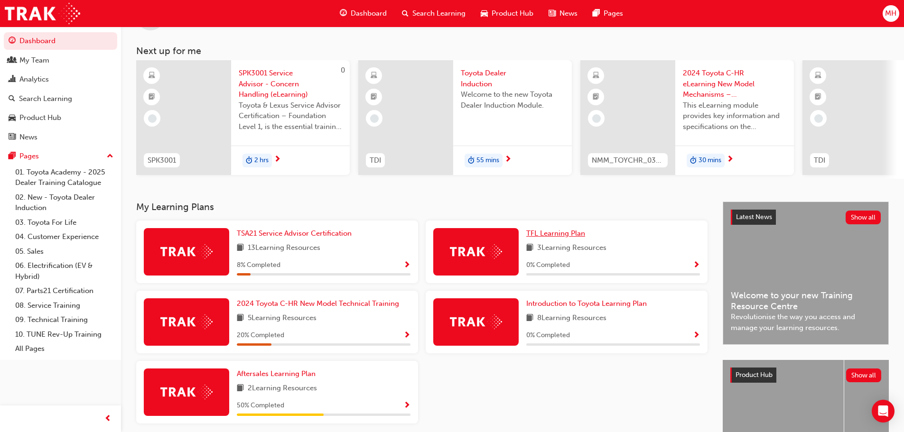
click at [553, 236] on span "TFL Learning Plan" at bounding box center [555, 233] width 59 height 9
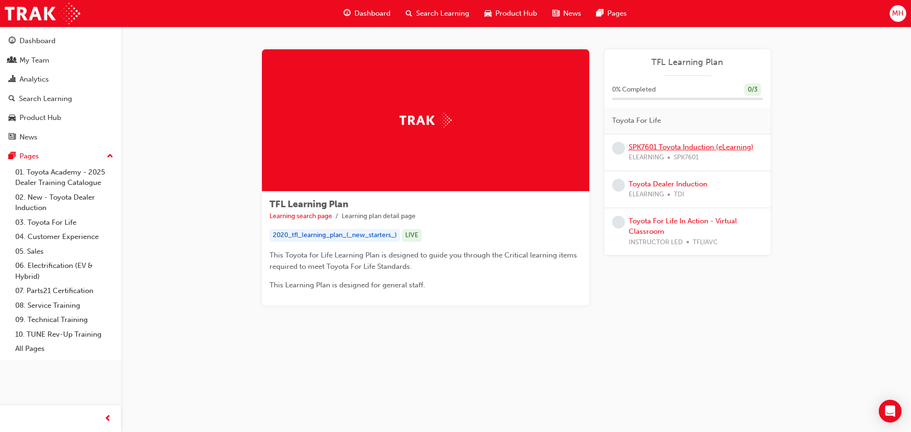
click at [655, 147] on link "SPK7601 Toyota Induction (eLearning)" at bounding box center [691, 147] width 125 height 9
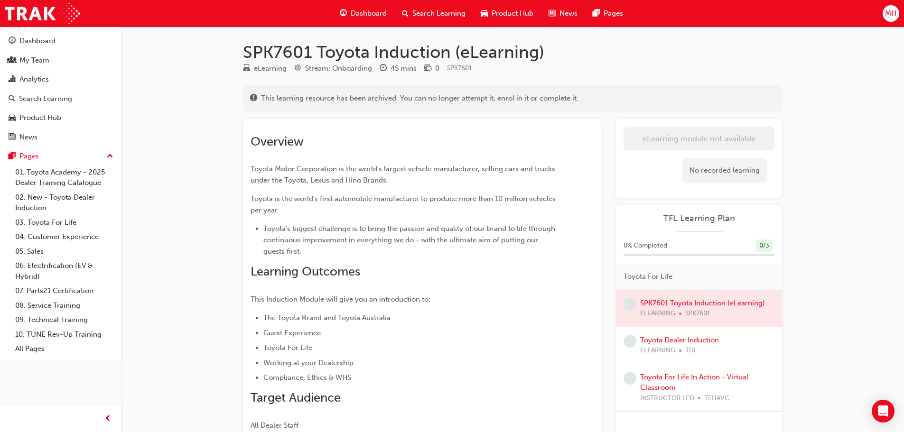
click at [359, 9] on span "Dashboard" at bounding box center [369, 13] width 36 height 11
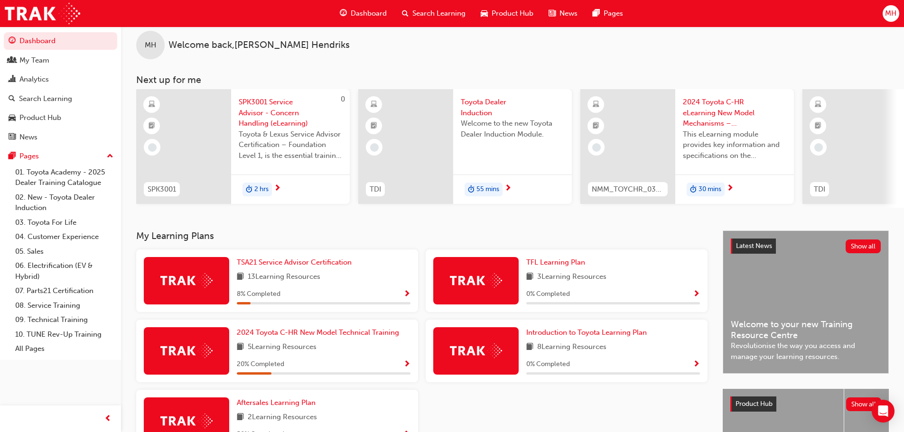
scroll to position [47, 0]
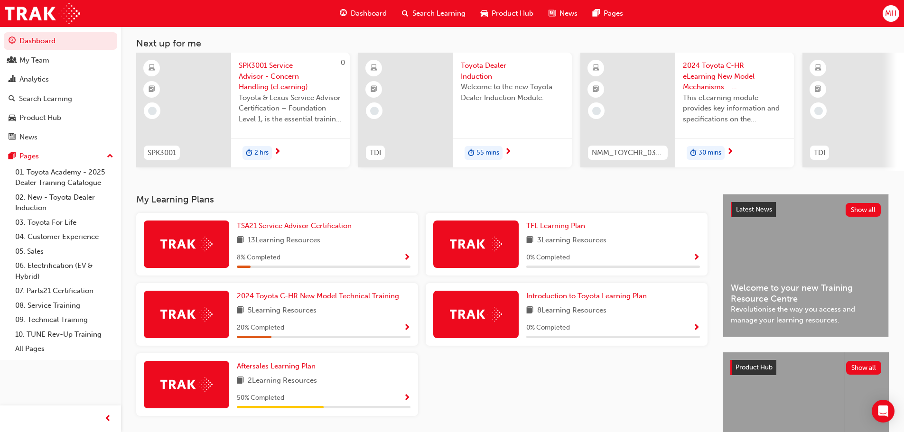
click at [548, 300] on span "Introduction to Toyota Learning Plan" at bounding box center [586, 296] width 121 height 9
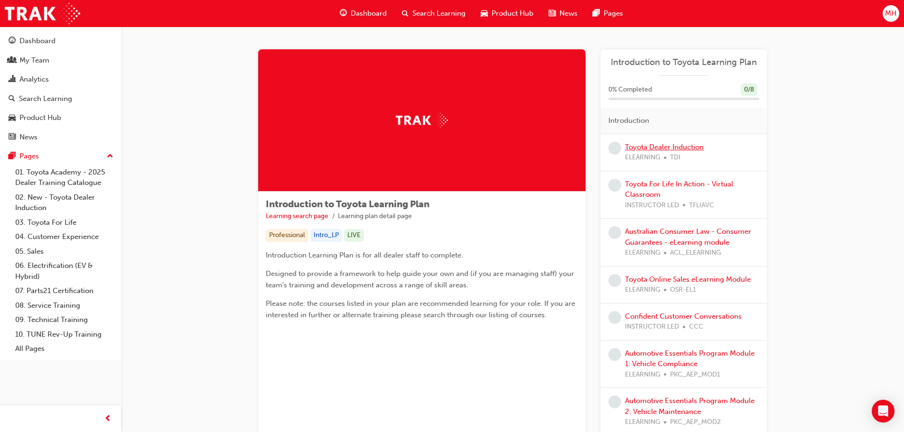
click at [665, 143] on link "Toyota Dealer Induction" at bounding box center [664, 147] width 79 height 9
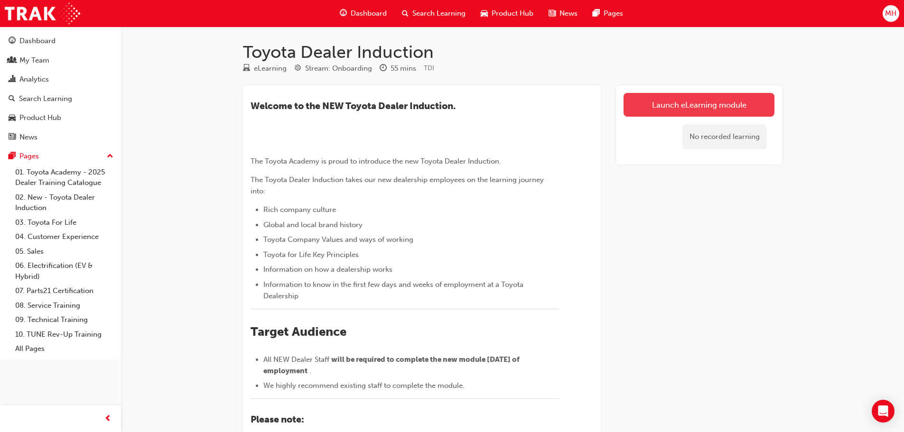
click at [673, 105] on link "Launch eLearning module" at bounding box center [699, 105] width 151 height 24
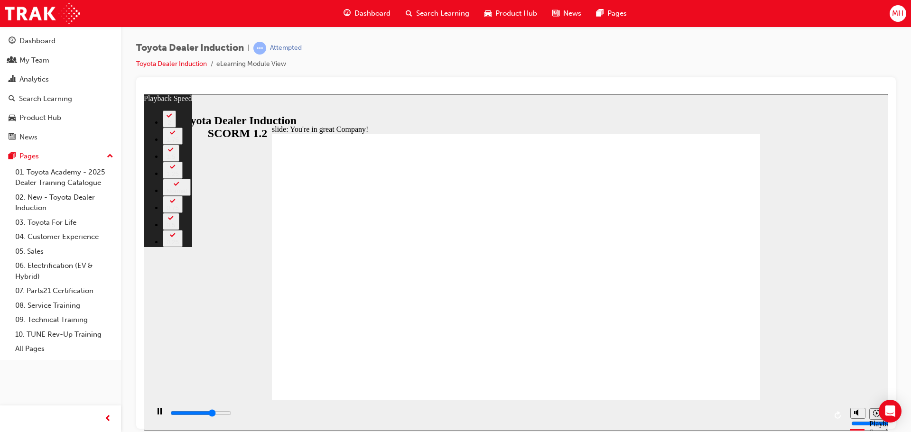
type input "5300"
type input "0"
type input "5600"
type input "0"
type input "5900"
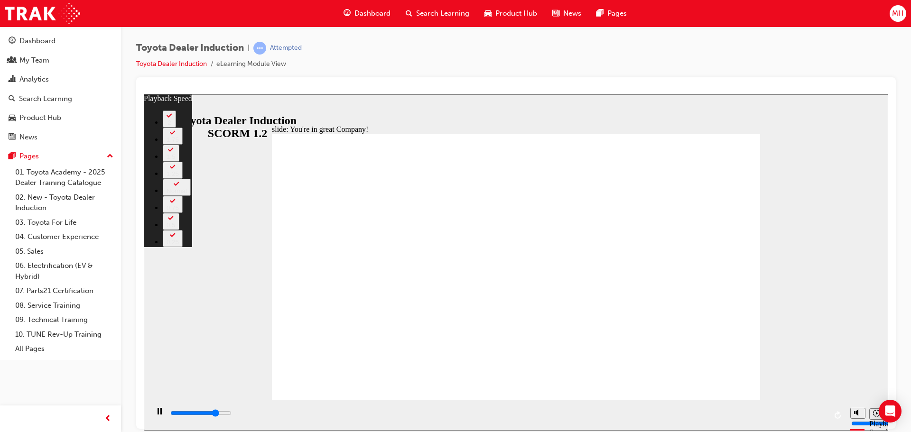
type input "1"
type input "6100"
type input "1"
type input "6400"
type input "1"
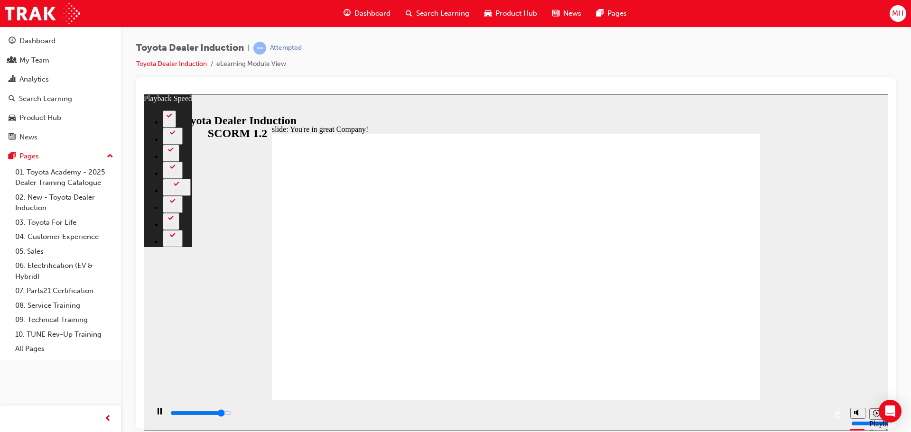
type input "6600"
type input "1"
type input "6900"
type input "2"
type input "7200"
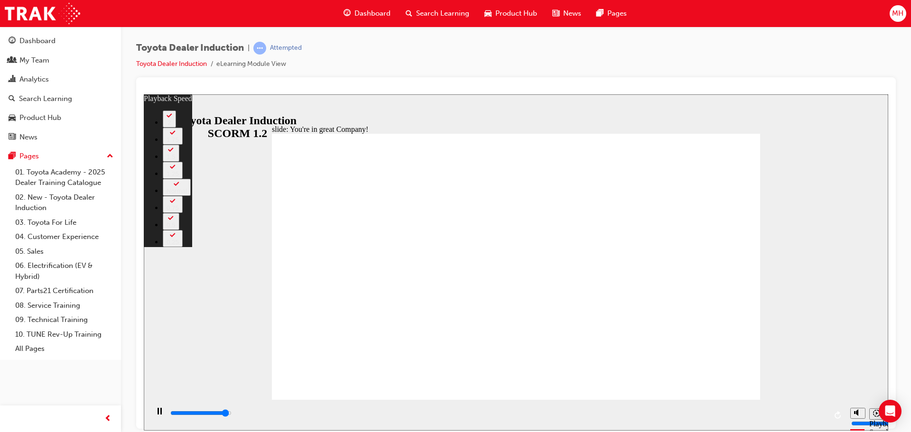
type input "2"
type input "7500"
type input "2"
type input "7500"
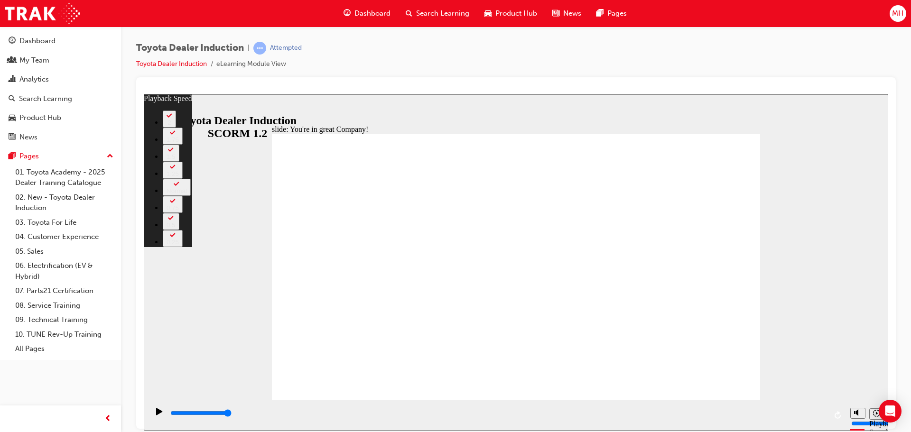
type input "156"
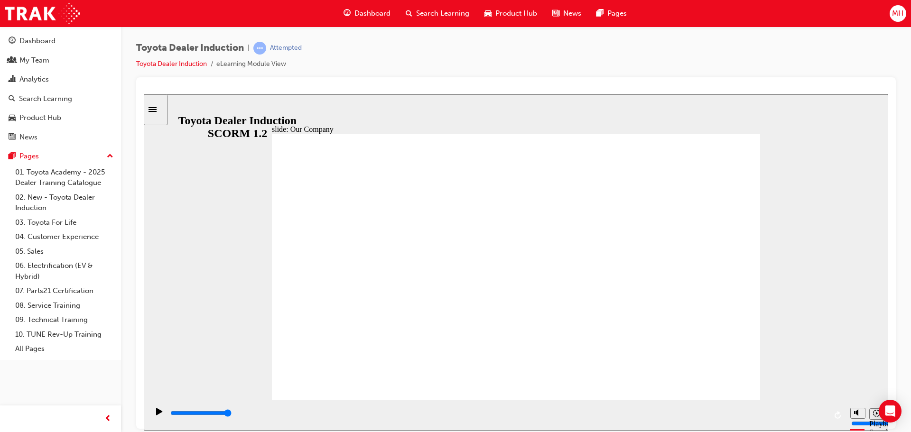
drag, startPoint x: 511, startPoint y: 346, endPoint x: 536, endPoint y: 346, distance: 25.6
drag, startPoint x: 383, startPoint y: 343, endPoint x: 505, endPoint y: 348, distance: 121.1
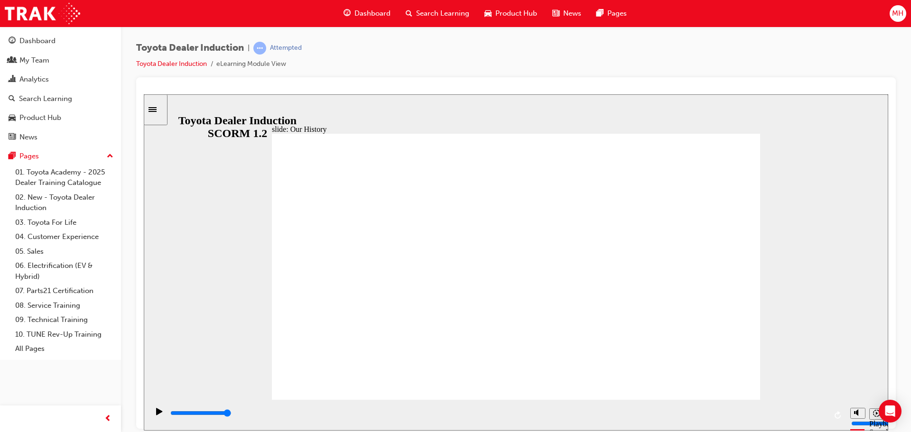
drag, startPoint x: 513, startPoint y: 346, endPoint x: 632, endPoint y: 346, distance: 119.6
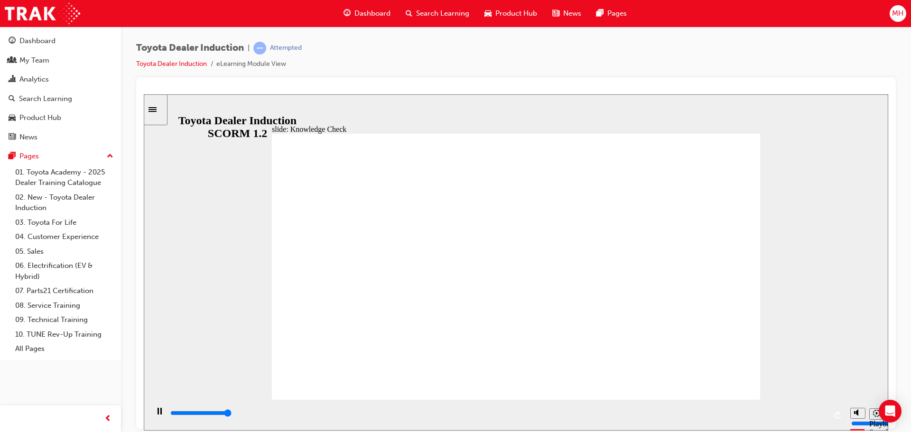
type input "5000"
radio input "true"
type input "4700"
radio input "true"
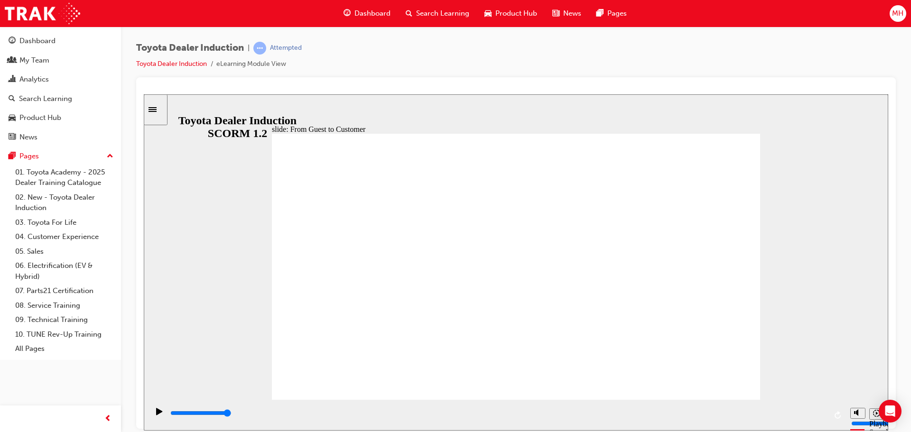
type input "6000"
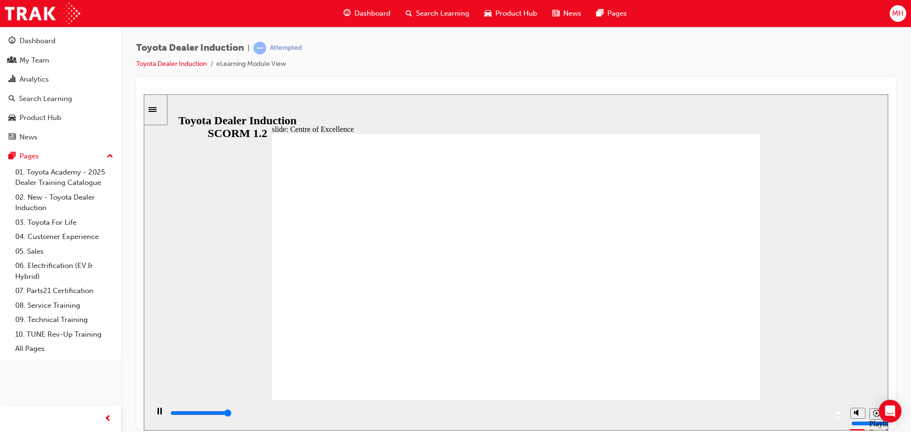
type input "15300"
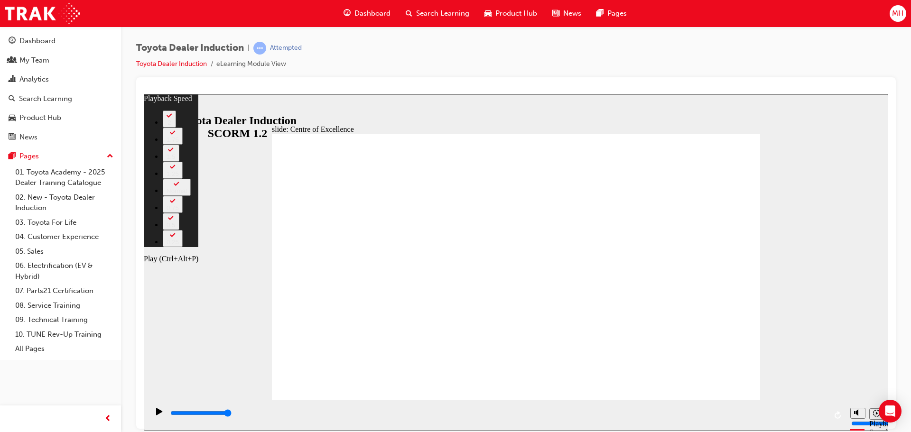
type input "201"
click at [152, 415] on div "Play (Ctrl+Alt+P)" at bounding box center [159, 416] width 16 height 16
type input "15300"
type input "178"
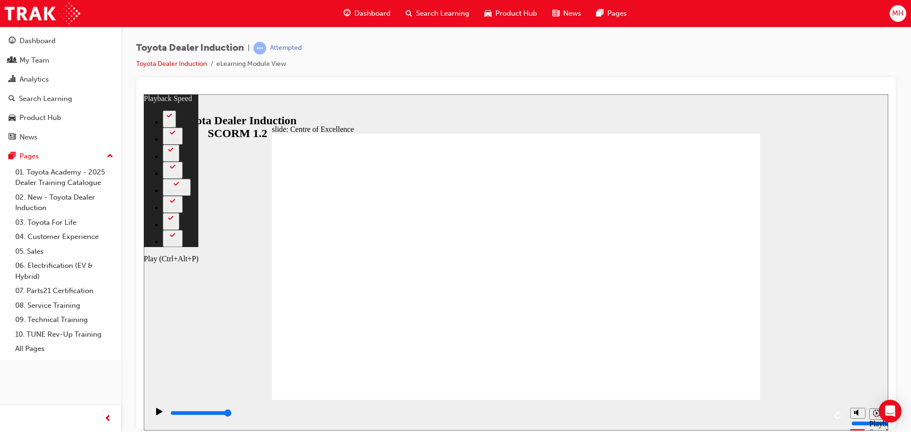
click at [156, 413] on icon "Play (Ctrl+Alt+P)" at bounding box center [159, 411] width 6 height 7
type input "15300"
type input "248"
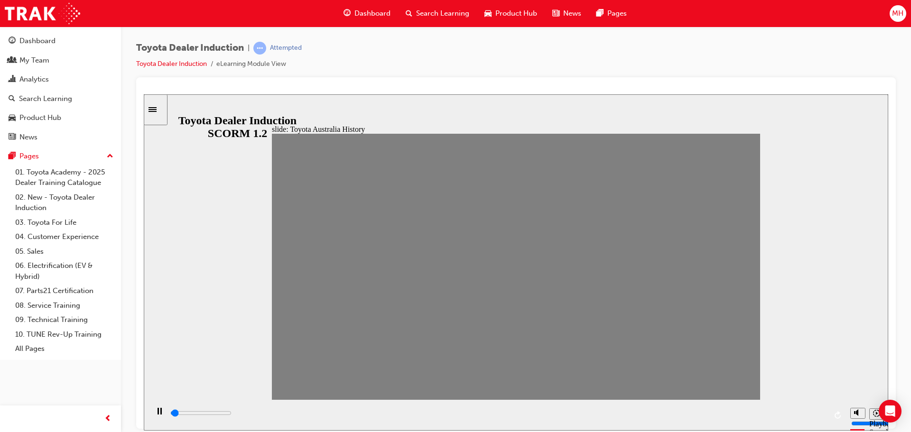
drag, startPoint x: 282, startPoint y: 273, endPoint x: 308, endPoint y: 275, distance: 26.2
drag, startPoint x: 306, startPoint y: 271, endPoint x: 326, endPoint y: 271, distance: 19.5
drag, startPoint x: 327, startPoint y: 267, endPoint x: 349, endPoint y: 268, distance: 22.8
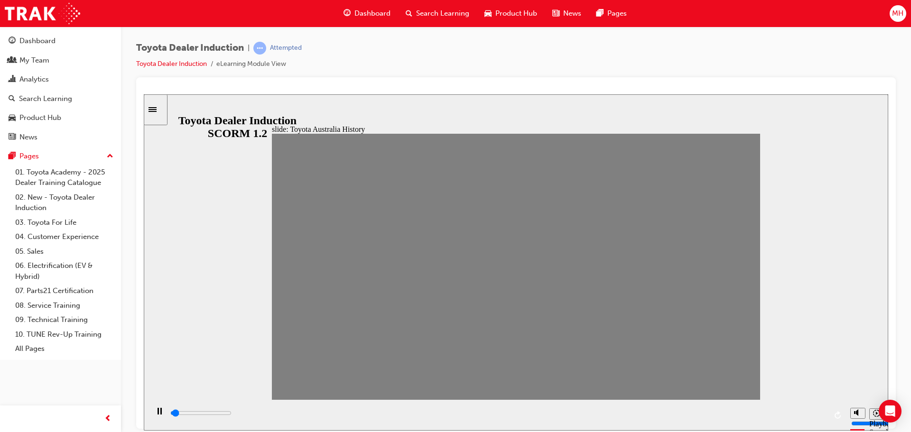
drag, startPoint x: 355, startPoint y: 273, endPoint x: 377, endPoint y: 274, distance: 22.3
drag, startPoint x: 375, startPoint y: 271, endPoint x: 402, endPoint y: 274, distance: 27.2
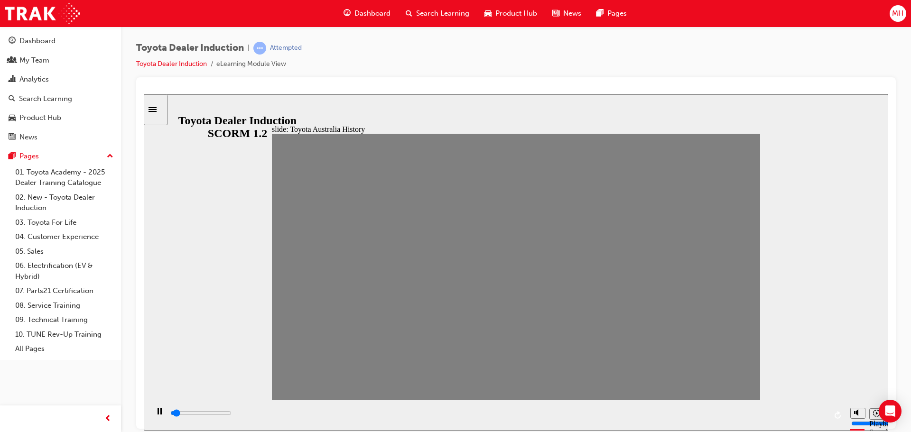
drag, startPoint x: 398, startPoint y: 279, endPoint x: 422, endPoint y: 271, distance: 25.2
drag, startPoint x: 419, startPoint y: 275, endPoint x: 442, endPoint y: 272, distance: 23.0
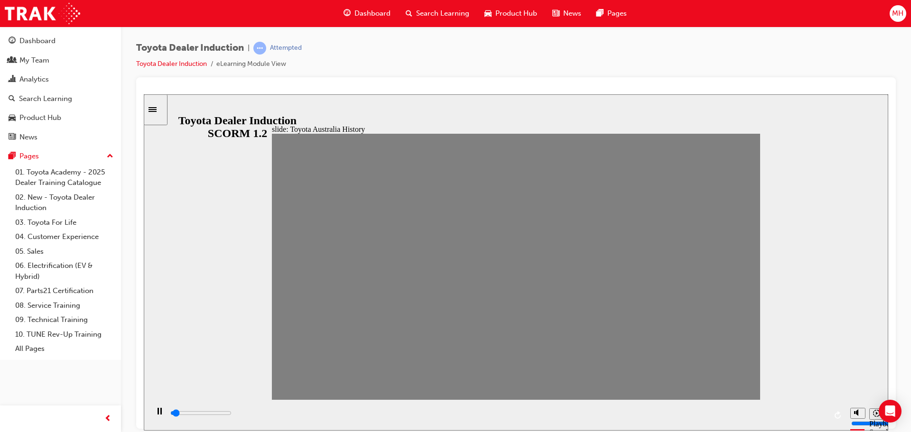
drag, startPoint x: 454, startPoint y: 276, endPoint x: 469, endPoint y: 275, distance: 15.7
drag, startPoint x: 468, startPoint y: 278, endPoint x: 486, endPoint y: 276, distance: 17.7
drag, startPoint x: 492, startPoint y: 271, endPoint x: 513, endPoint y: 266, distance: 21.9
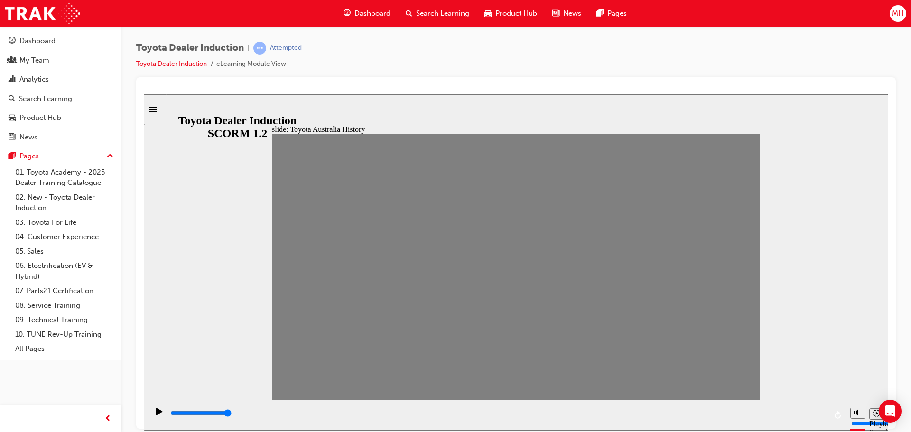
drag, startPoint x: 515, startPoint y: 272, endPoint x: 534, endPoint y: 272, distance: 19.0
drag, startPoint x: 536, startPoint y: 269, endPoint x: 555, endPoint y: 269, distance: 19.0
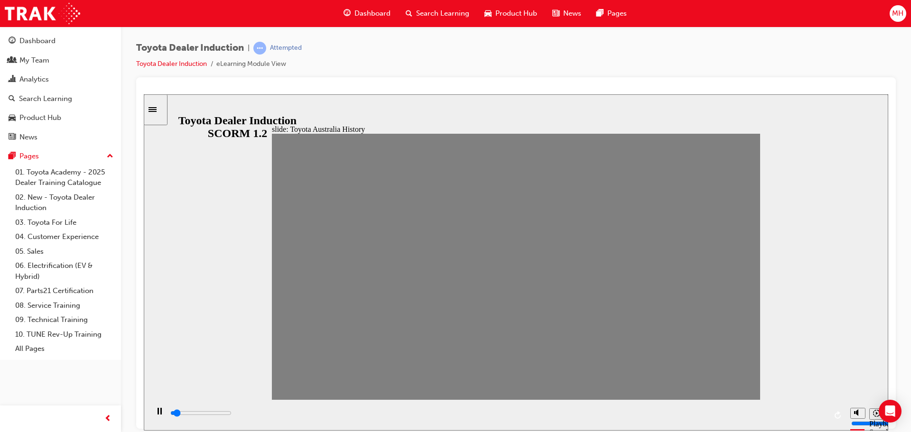
drag, startPoint x: 557, startPoint y: 273, endPoint x: 574, endPoint y: 272, distance: 17.1
drag, startPoint x: 577, startPoint y: 275, endPoint x: 596, endPoint y: 271, distance: 19.5
drag, startPoint x: 602, startPoint y: 270, endPoint x: 619, endPoint y: 267, distance: 17.8
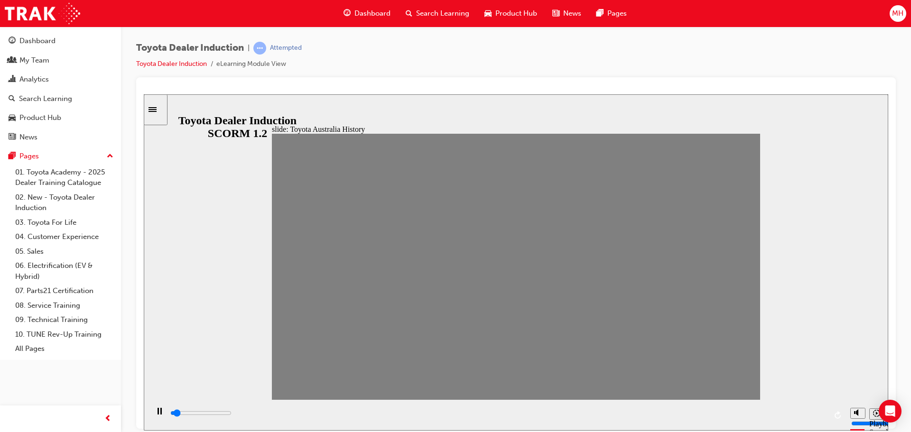
drag, startPoint x: 622, startPoint y: 274, endPoint x: 643, endPoint y: 272, distance: 20.9
drag, startPoint x: 647, startPoint y: 271, endPoint x: 662, endPoint y: 268, distance: 15.1
drag, startPoint x: 669, startPoint y: 273, endPoint x: 688, endPoint y: 268, distance: 19.6
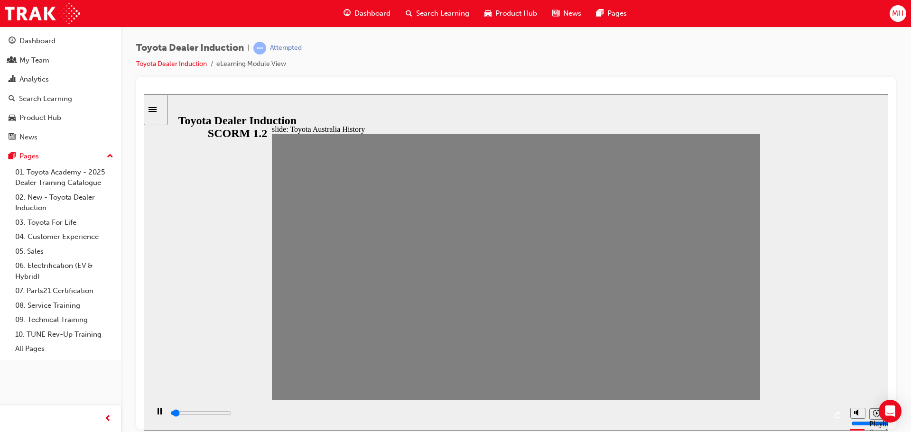
drag, startPoint x: 691, startPoint y: 270, endPoint x: 708, endPoint y: 270, distance: 17.6
drag, startPoint x: 712, startPoint y: 274, endPoint x: 734, endPoint y: 271, distance: 21.5
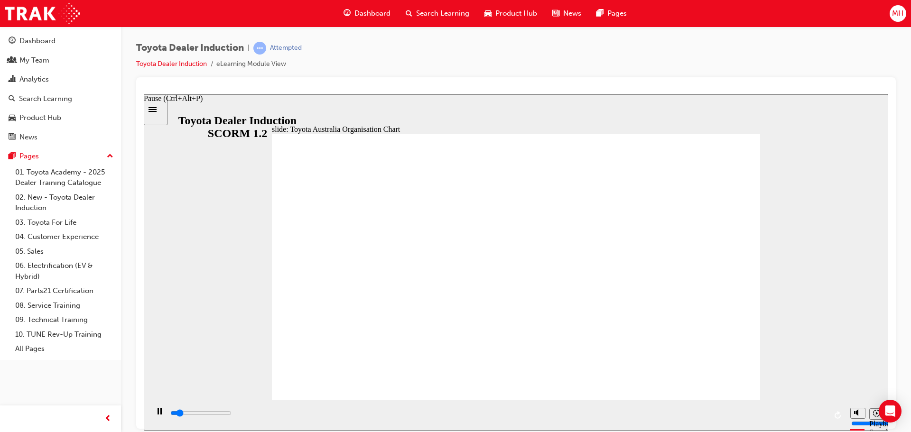
click at [158, 413] on icon "Pause (Ctrl+Alt+P)" at bounding box center [160, 411] width 4 height 7
click at [156, 413] on icon "Play (Ctrl+Alt+P)" at bounding box center [159, 411] width 6 height 7
type input "5000"
radio input "true"
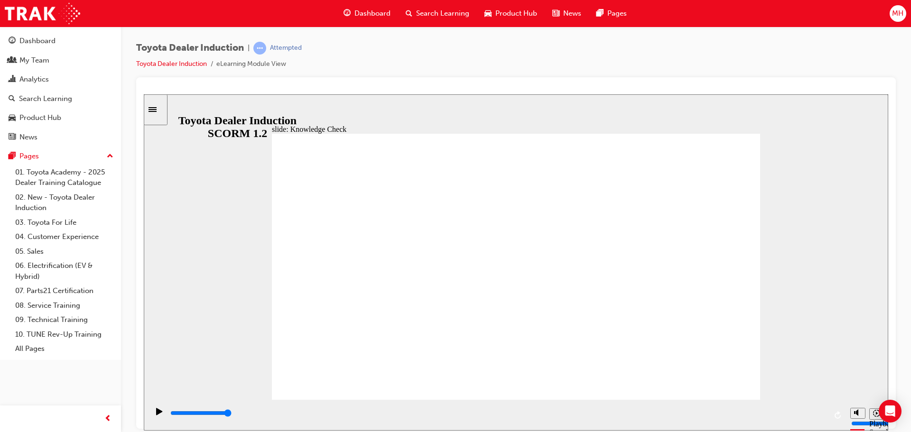
type input "4600"
radio input "true"
type input "5000"
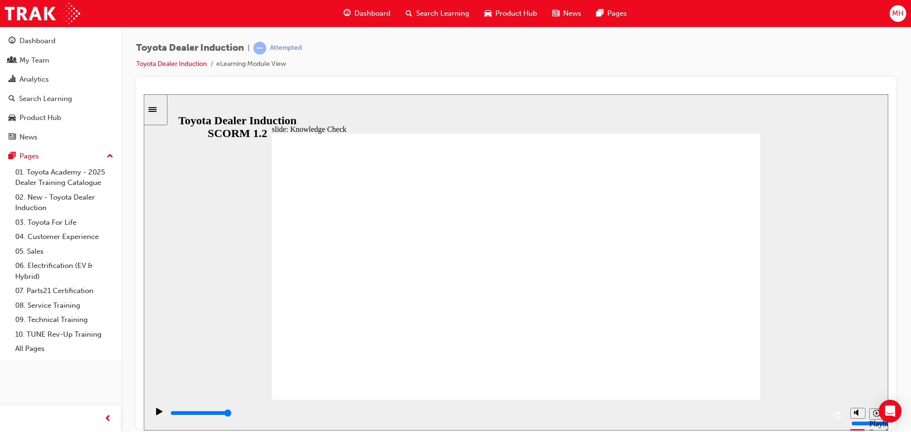
radio input "true"
type input "9200"
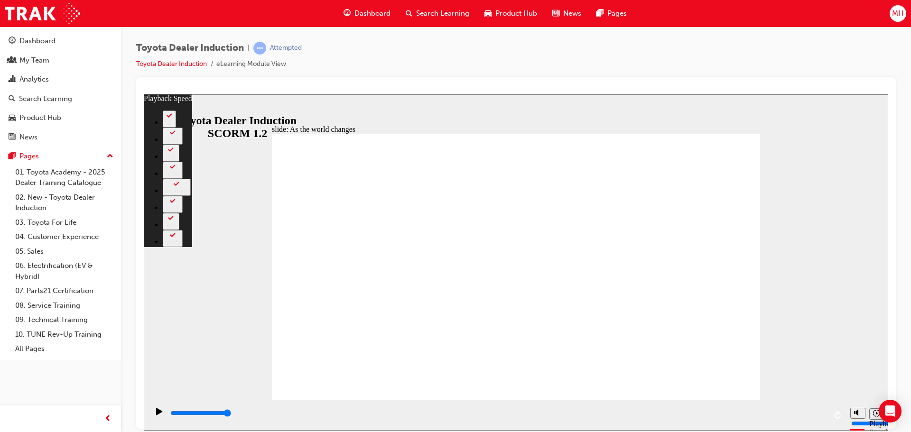
type input "128"
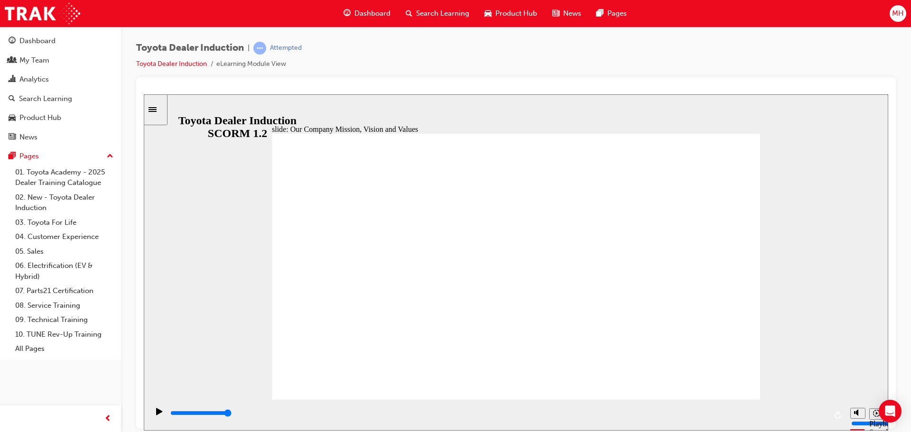
type input "5000"
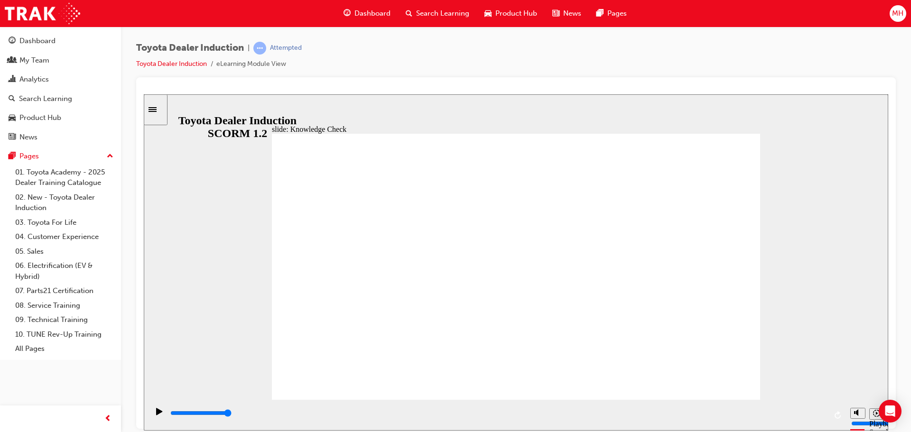
type input "h"
type input "ha"
type input "hap"
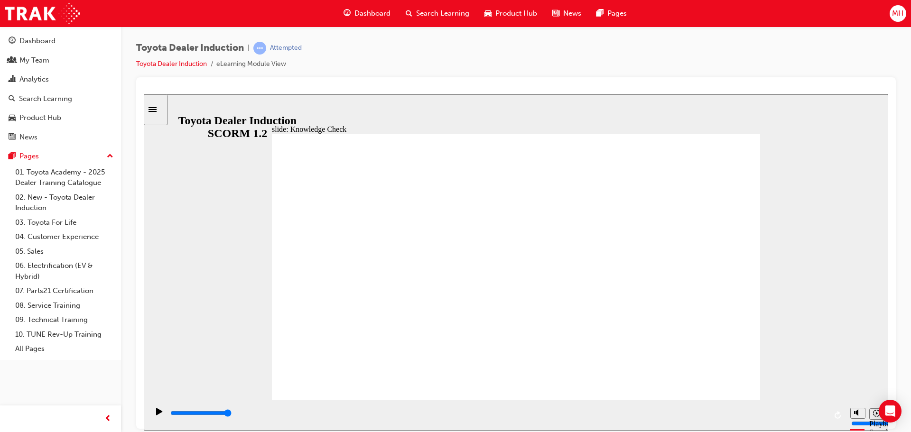
type input "hap"
type input "happ"
type input "happi"
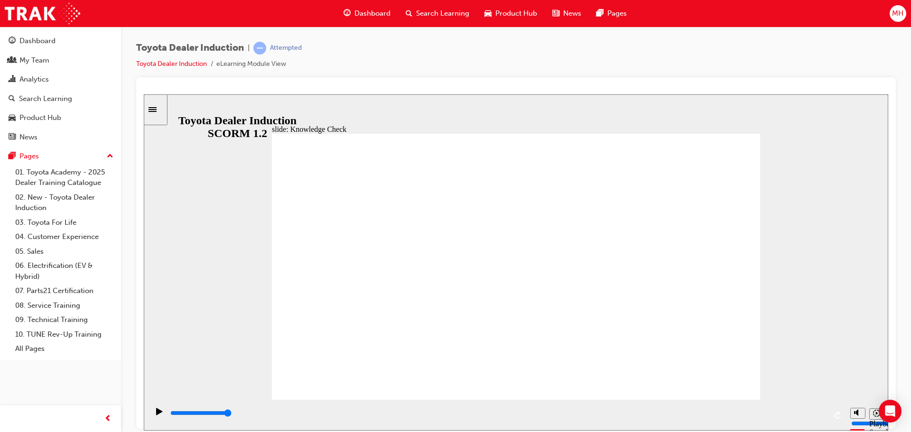
type input "happin"
type input "happine"
type input "happines"
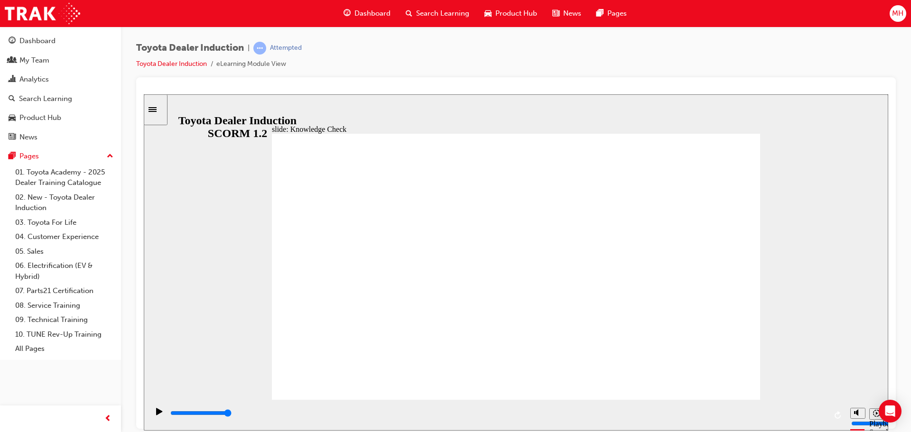
type input "happines"
type input "happiness"
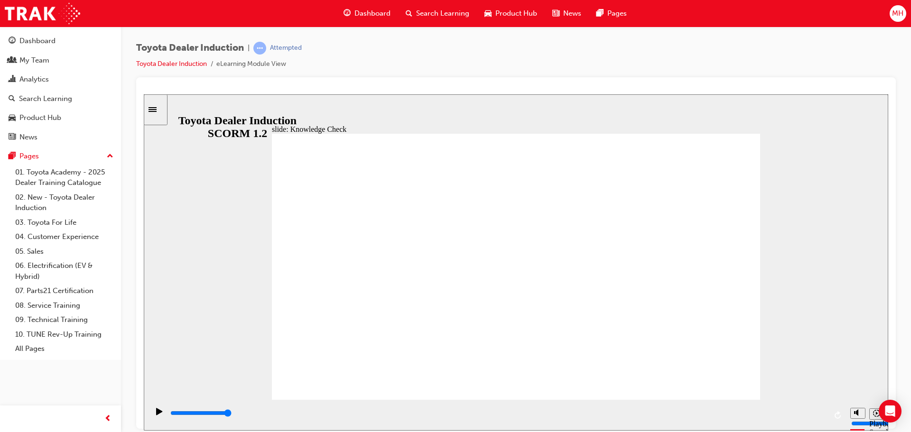
type input "happiness"
type input "5000"
type input "m"
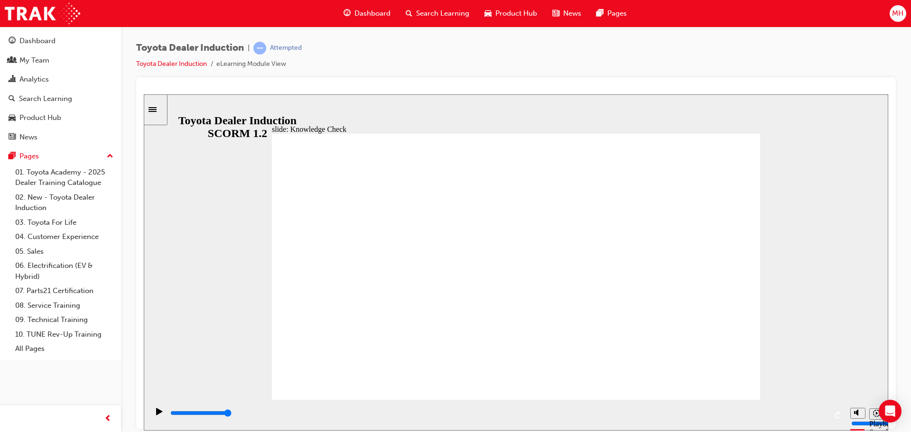
type input "mo"
type input "mov"
type input "move"
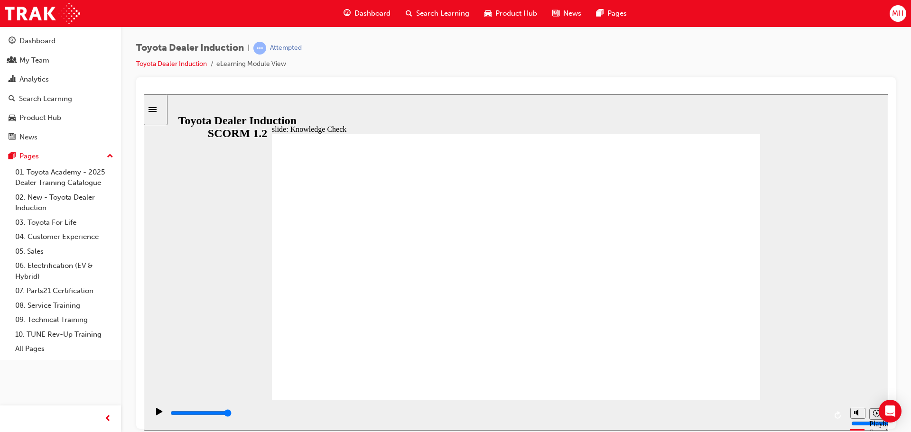
type input "move"
type input "moved"
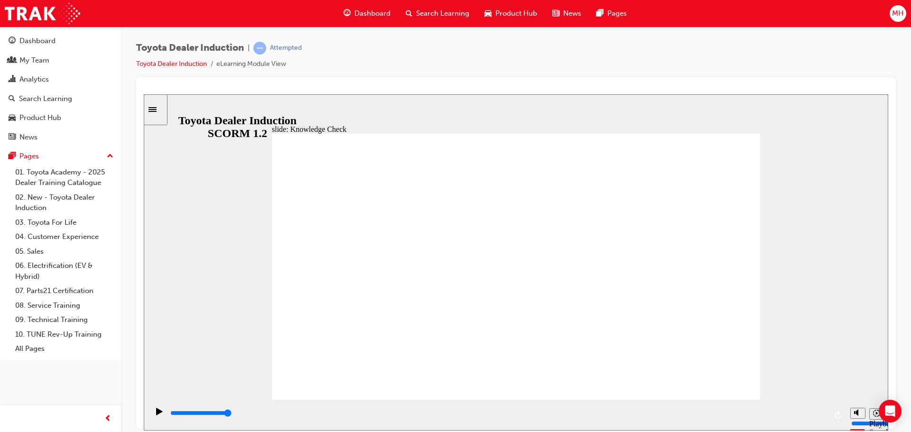
type input "moved"
type input "6500"
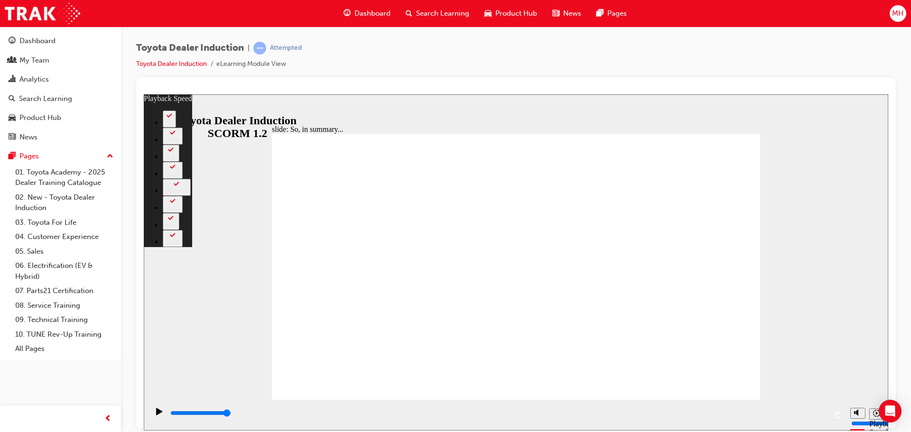
drag, startPoint x: 752, startPoint y: 383, endPoint x: 763, endPoint y: 383, distance: 11.4
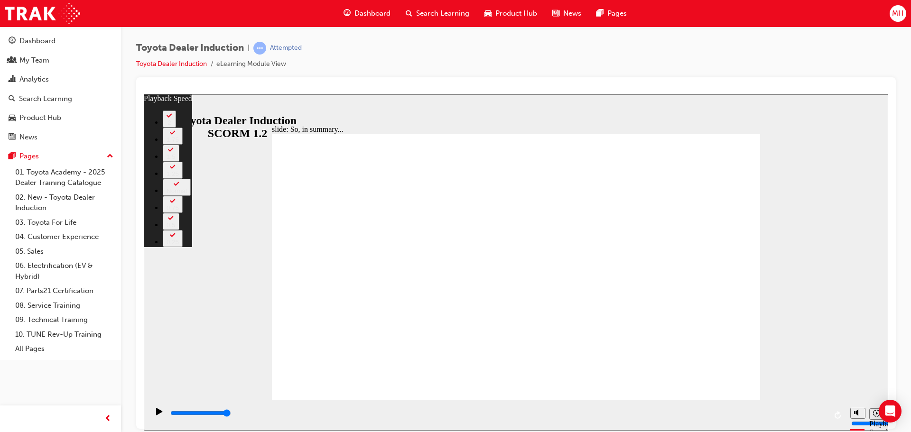
type input "128"
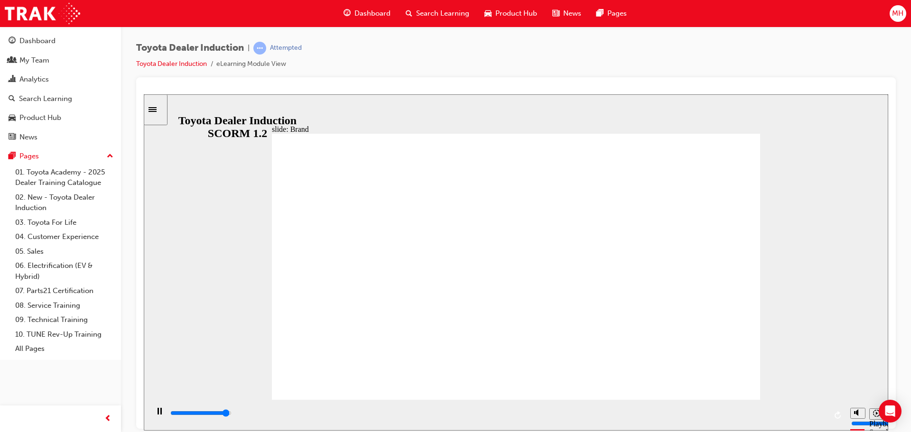
type input "8400"
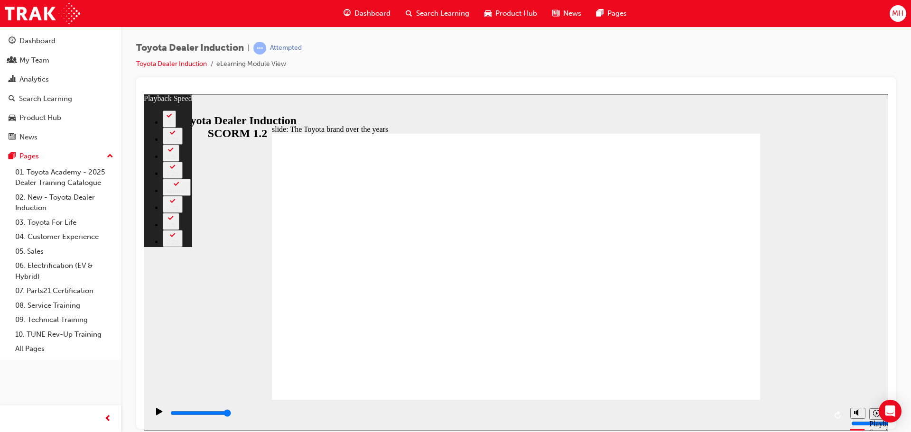
type input "165"
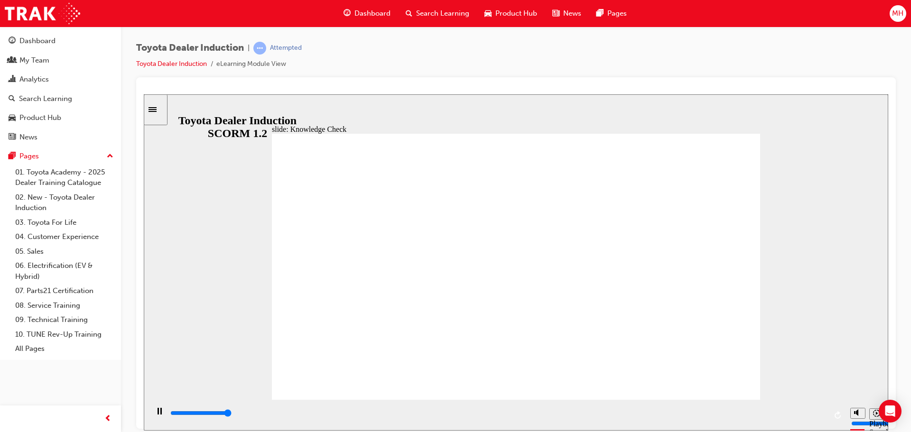
type input "5000"
radio input "true"
type input "3300"
click at [372, 11] on span "Dashboard" at bounding box center [373, 13] width 36 height 11
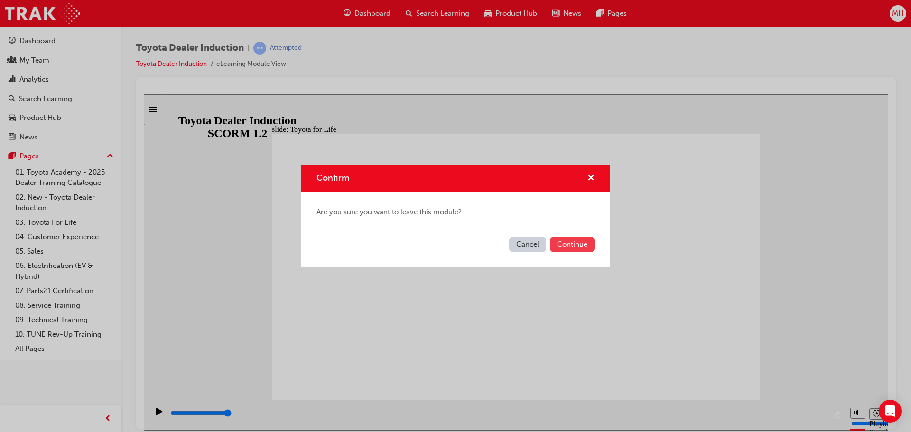
click at [563, 244] on button "Continue" at bounding box center [572, 245] width 45 height 16
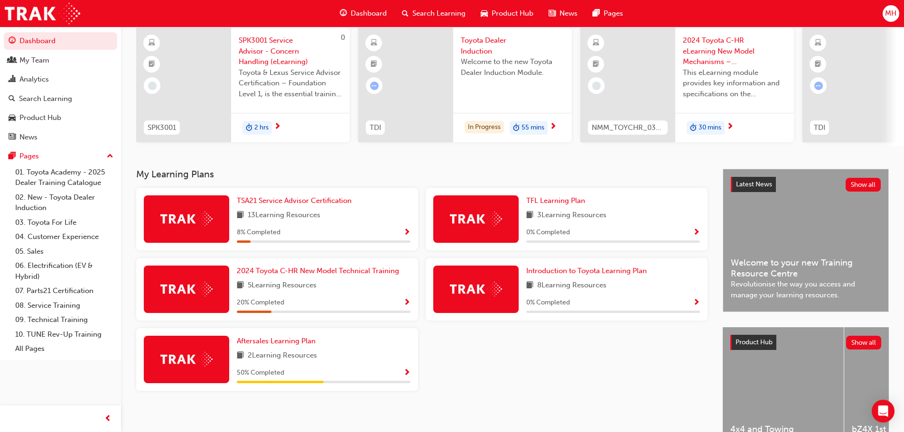
scroll to position [95, 0]
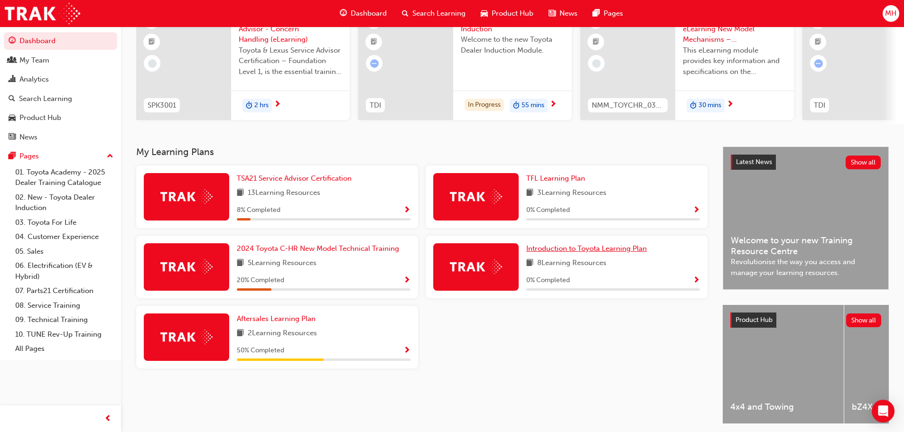
click at [542, 252] on span "Introduction to Toyota Learning Plan" at bounding box center [586, 248] width 121 height 9
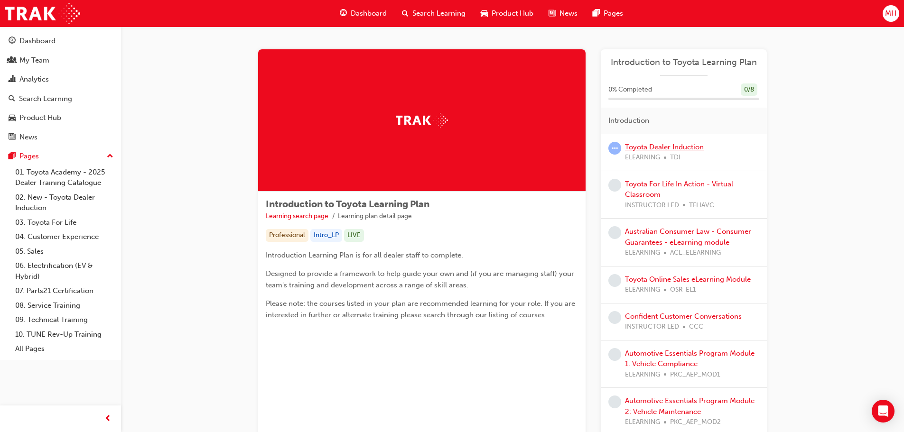
click at [659, 146] on link "Toyota Dealer Induction" at bounding box center [664, 147] width 79 height 9
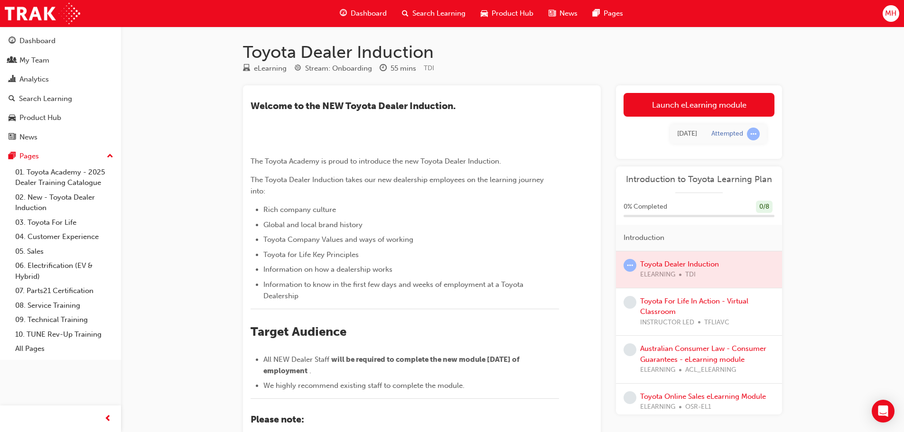
click at [354, 13] on span "Dashboard" at bounding box center [369, 13] width 36 height 11
